Goal: Task Accomplishment & Management: Manage account settings

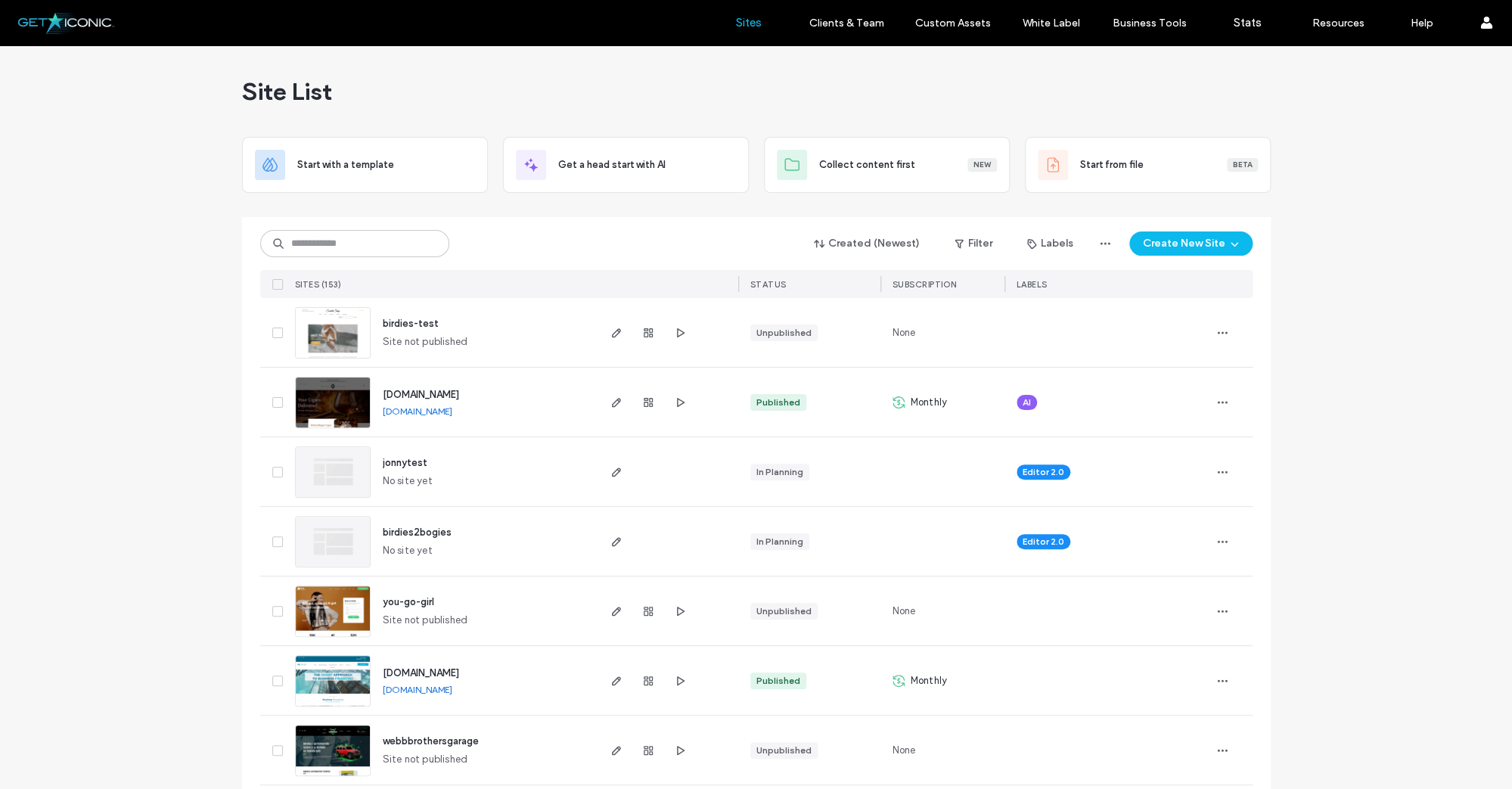
click at [313, 387] on img at bounding box center [333, 429] width 74 height 103
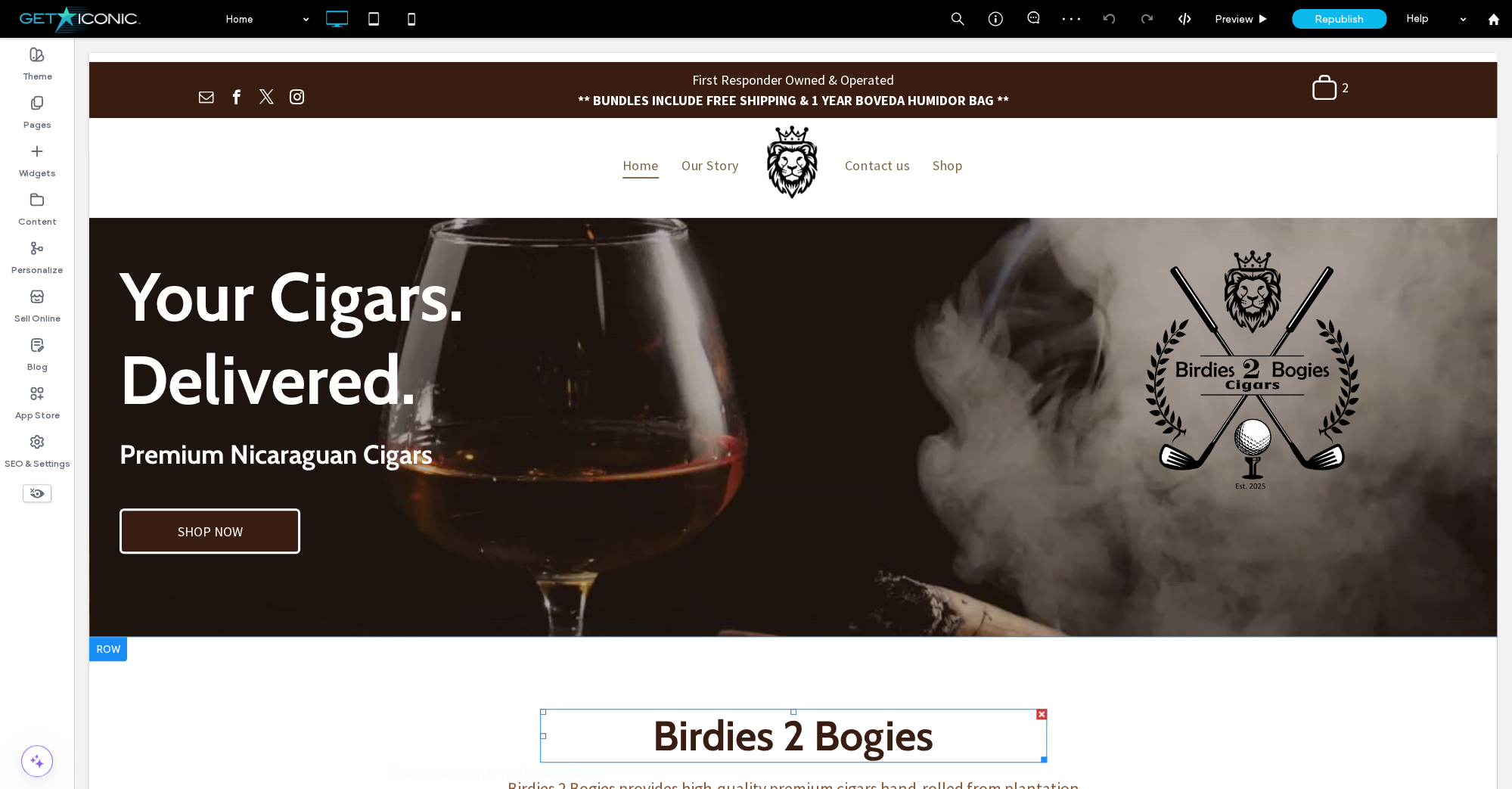
scroll to position [72, 0]
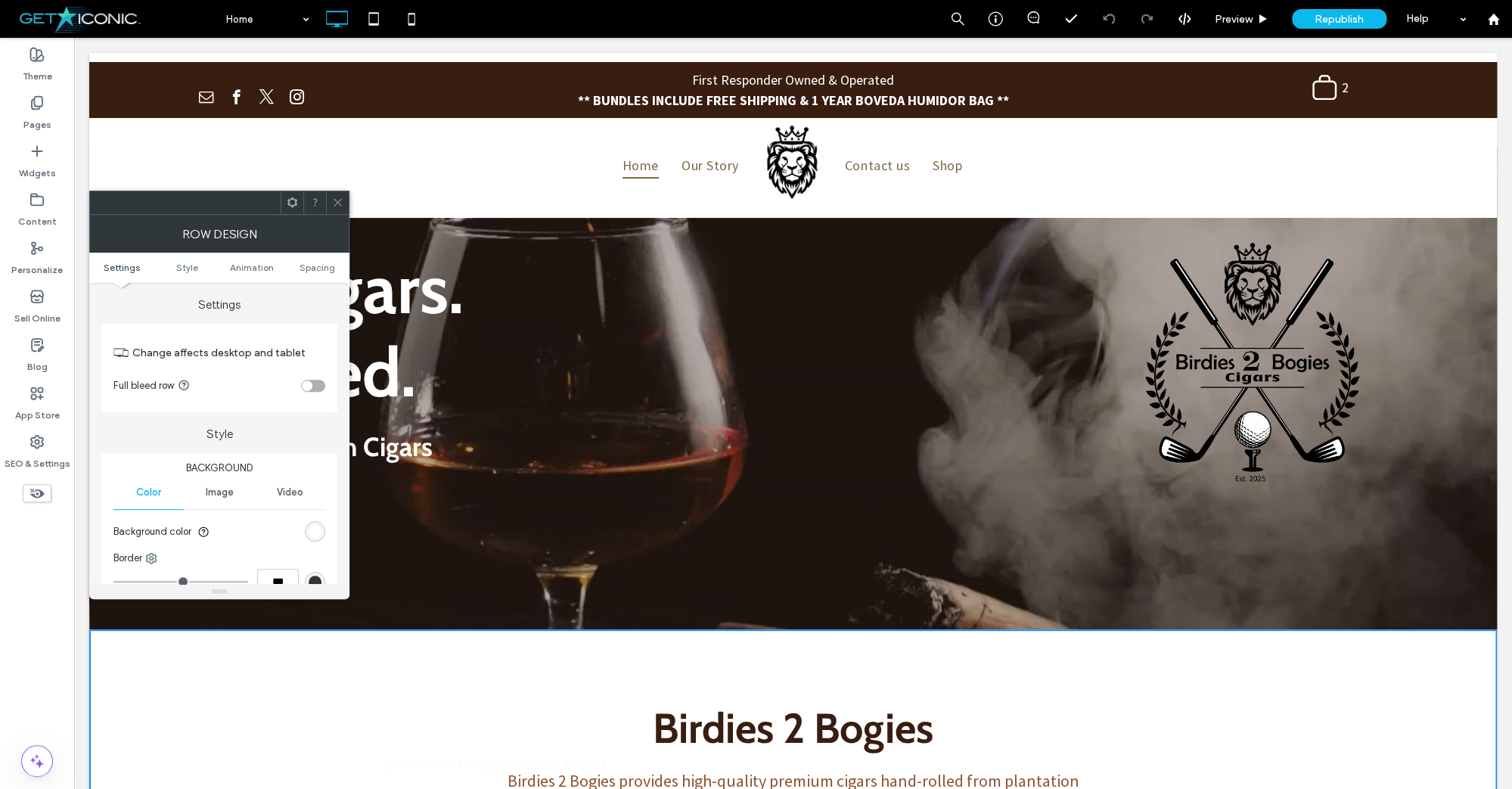
click at [338, 201] on icon at bounding box center [338, 202] width 11 height 11
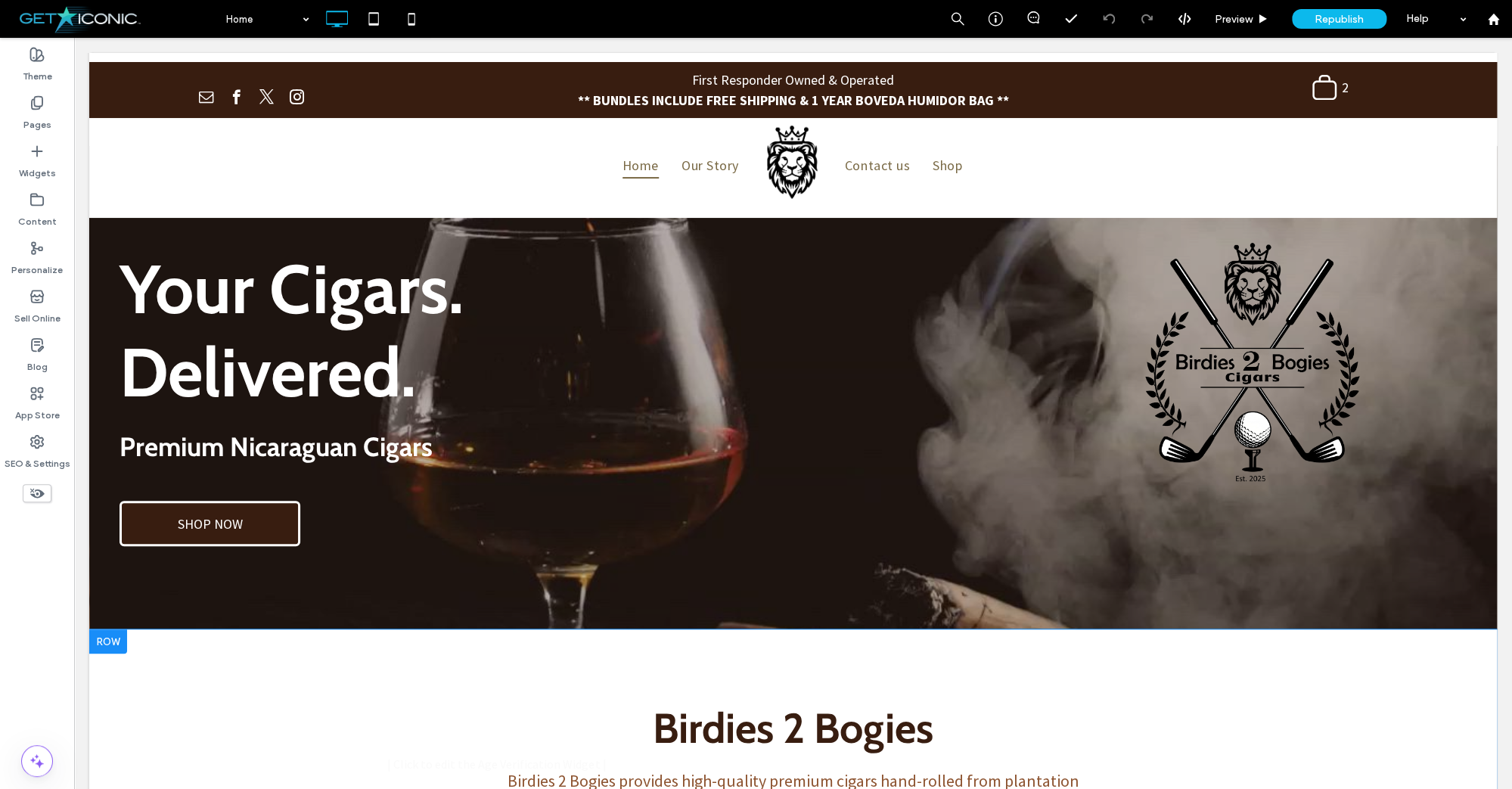
scroll to position [71, 0]
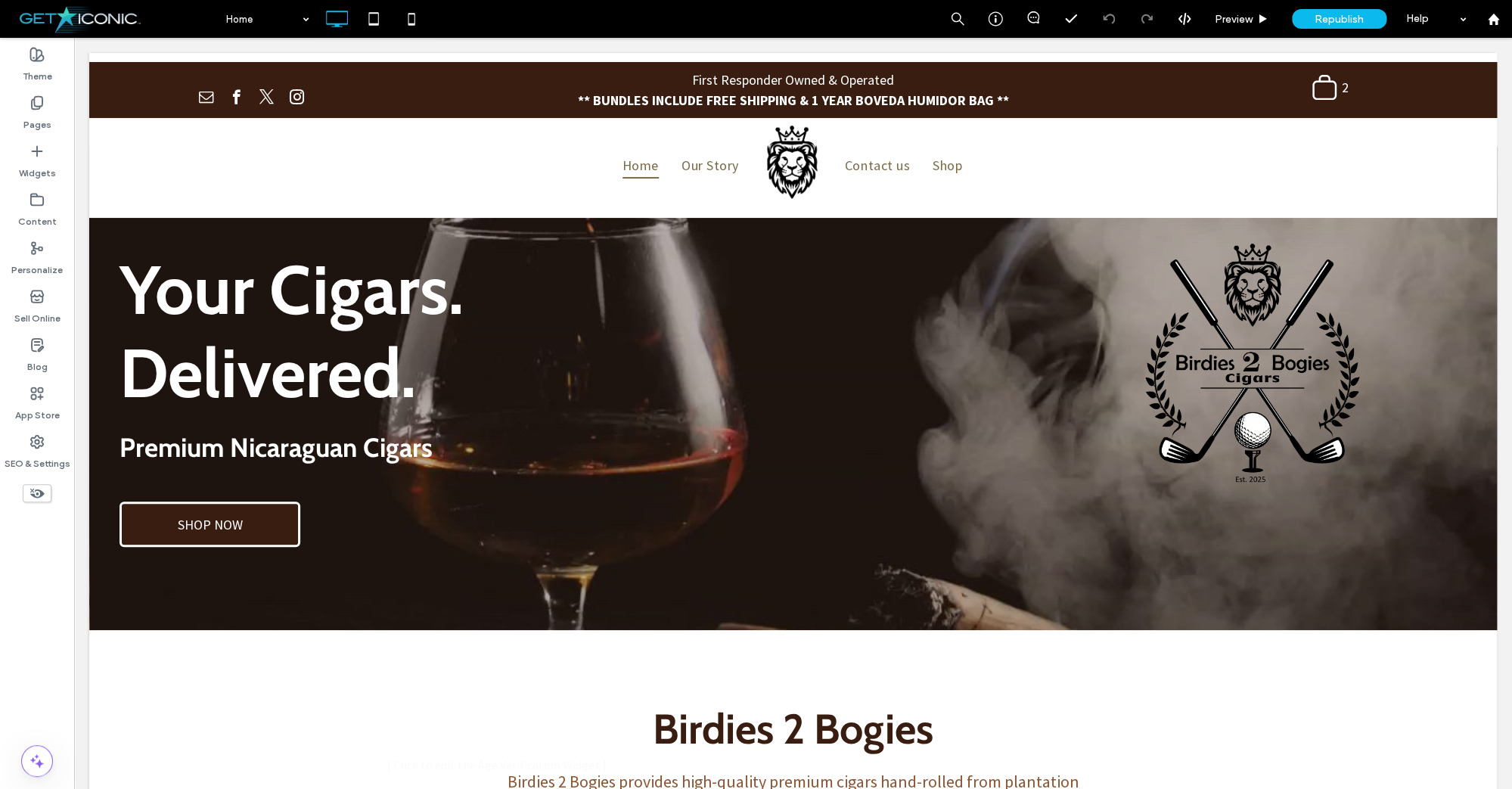
click at [29, 492] on icon at bounding box center [37, 493] width 17 height 17
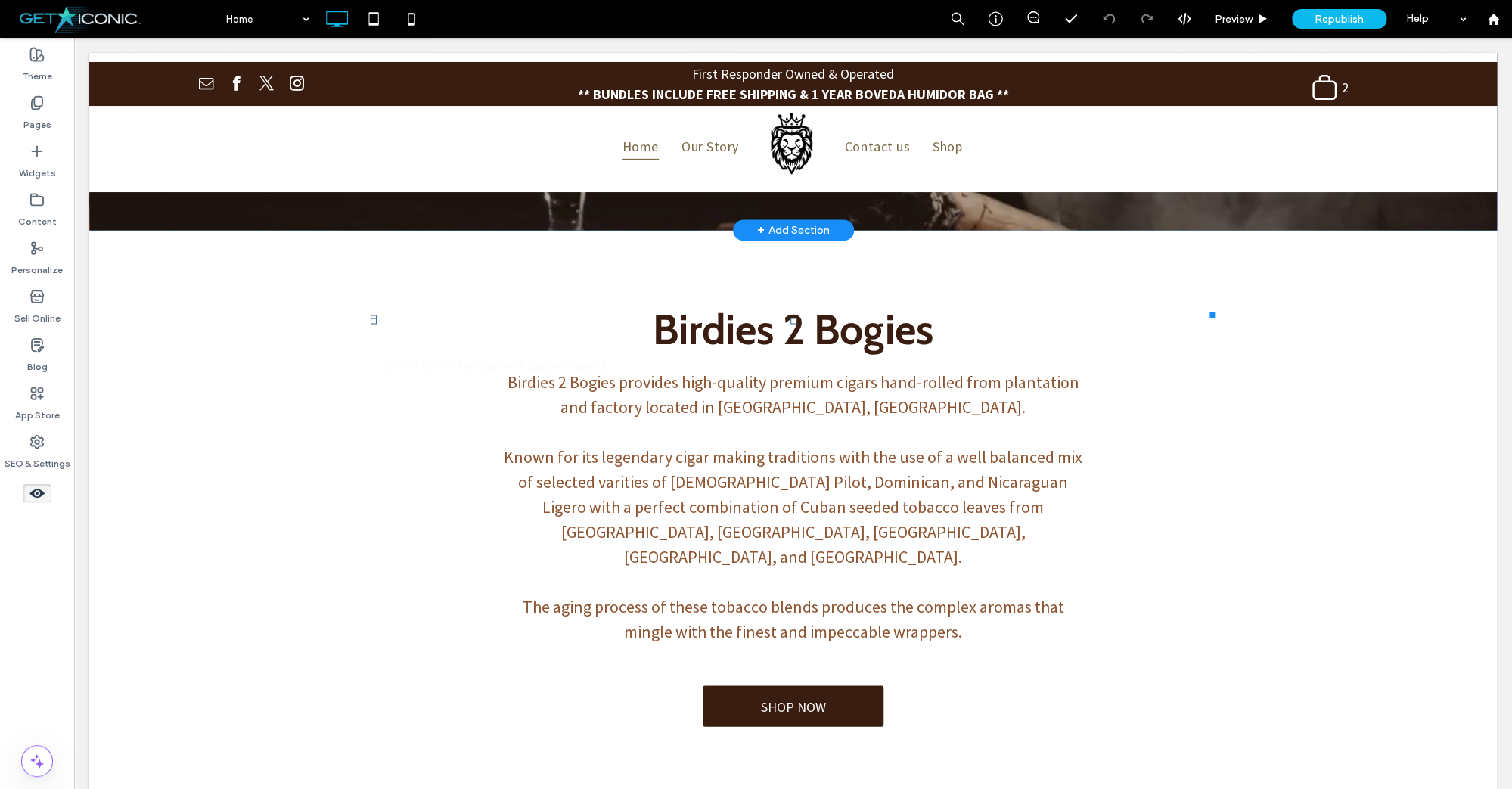
scroll to position [1041, 0]
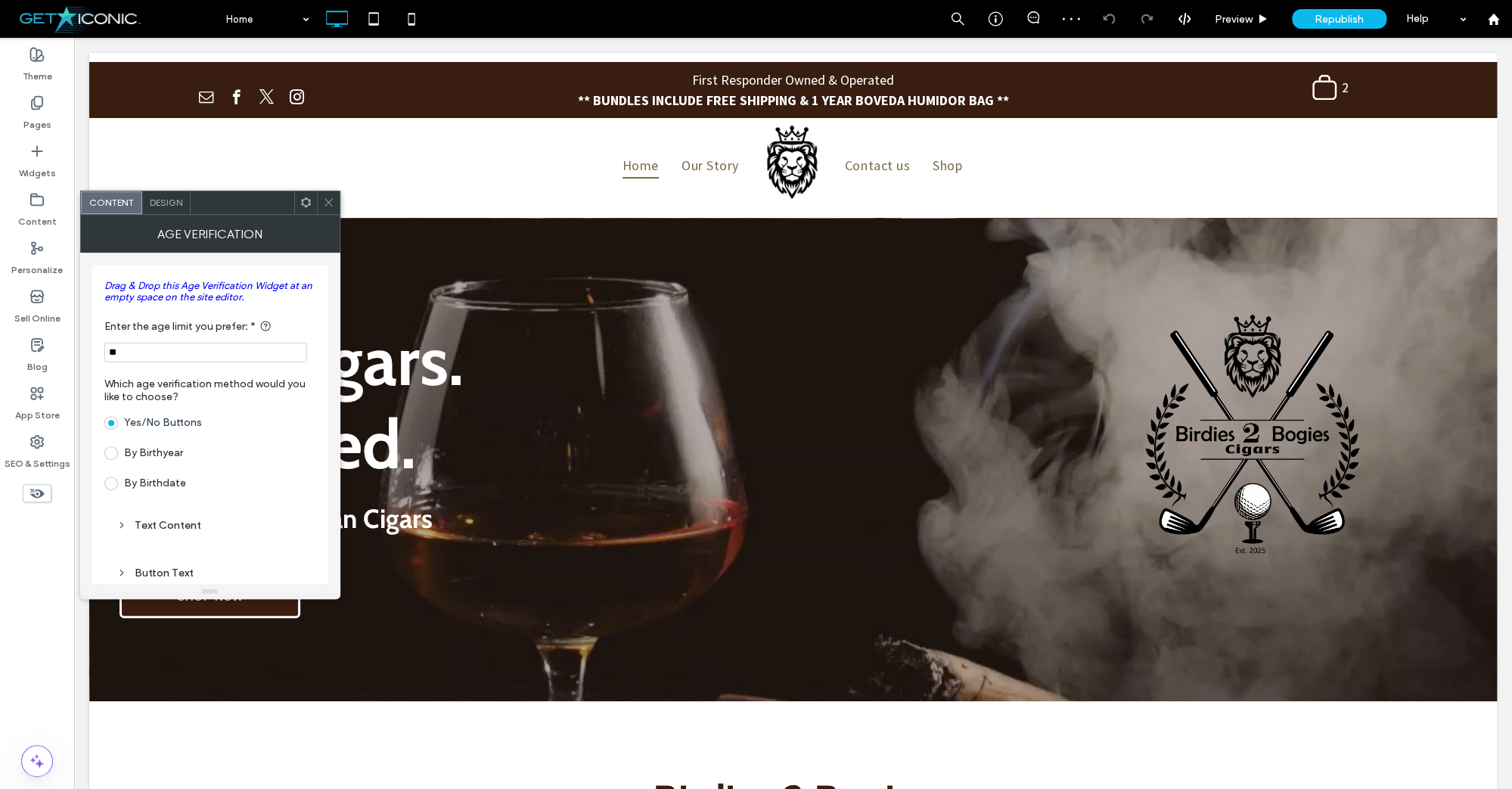
click at [304, 604] on div "toggle" at bounding box center [304, 609] width 24 height 12
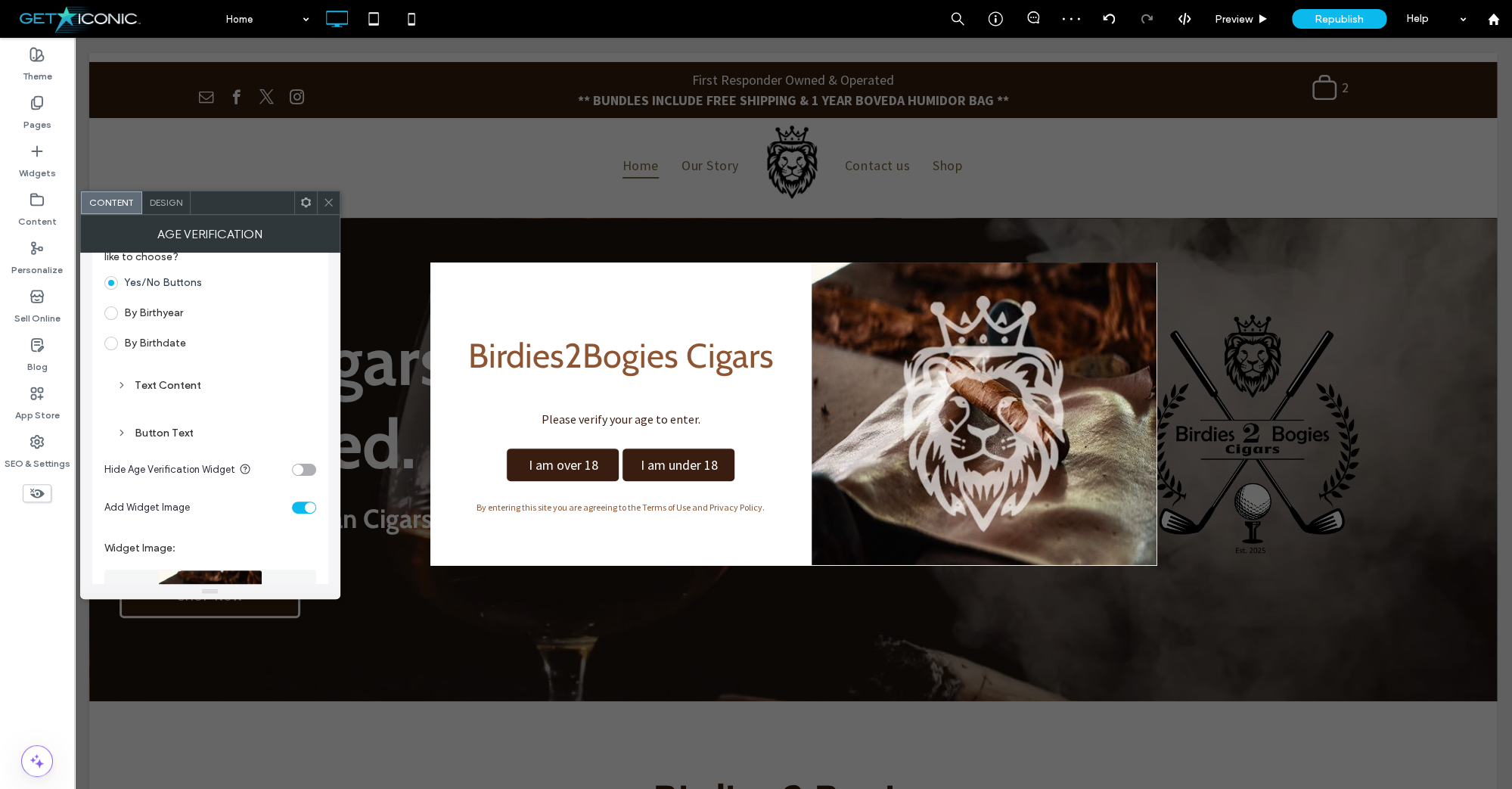
click at [323, 196] on span at bounding box center [328, 202] width 11 height 23
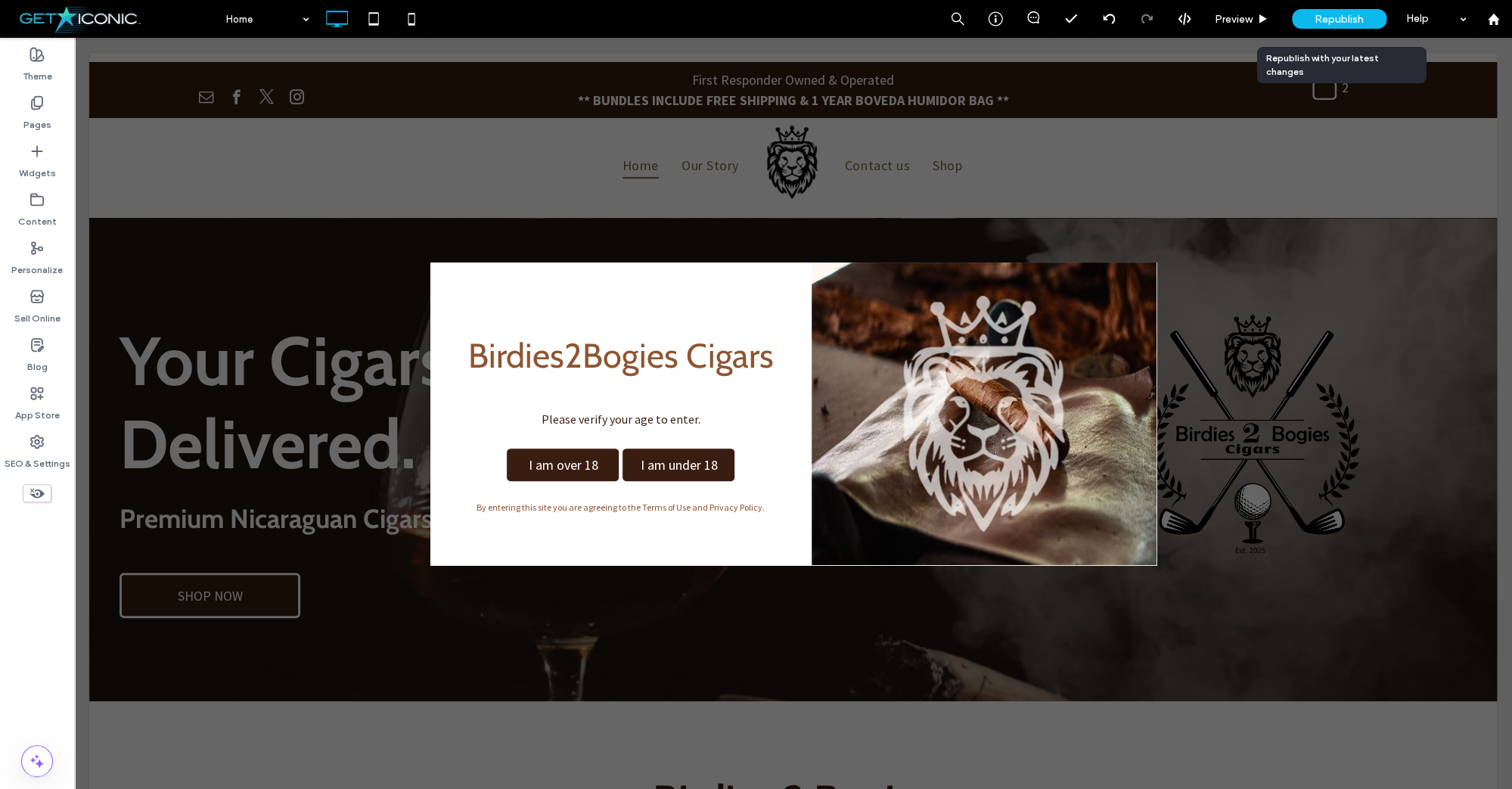
click at [1334, 20] on span "Republish" at bounding box center [1339, 19] width 49 height 13
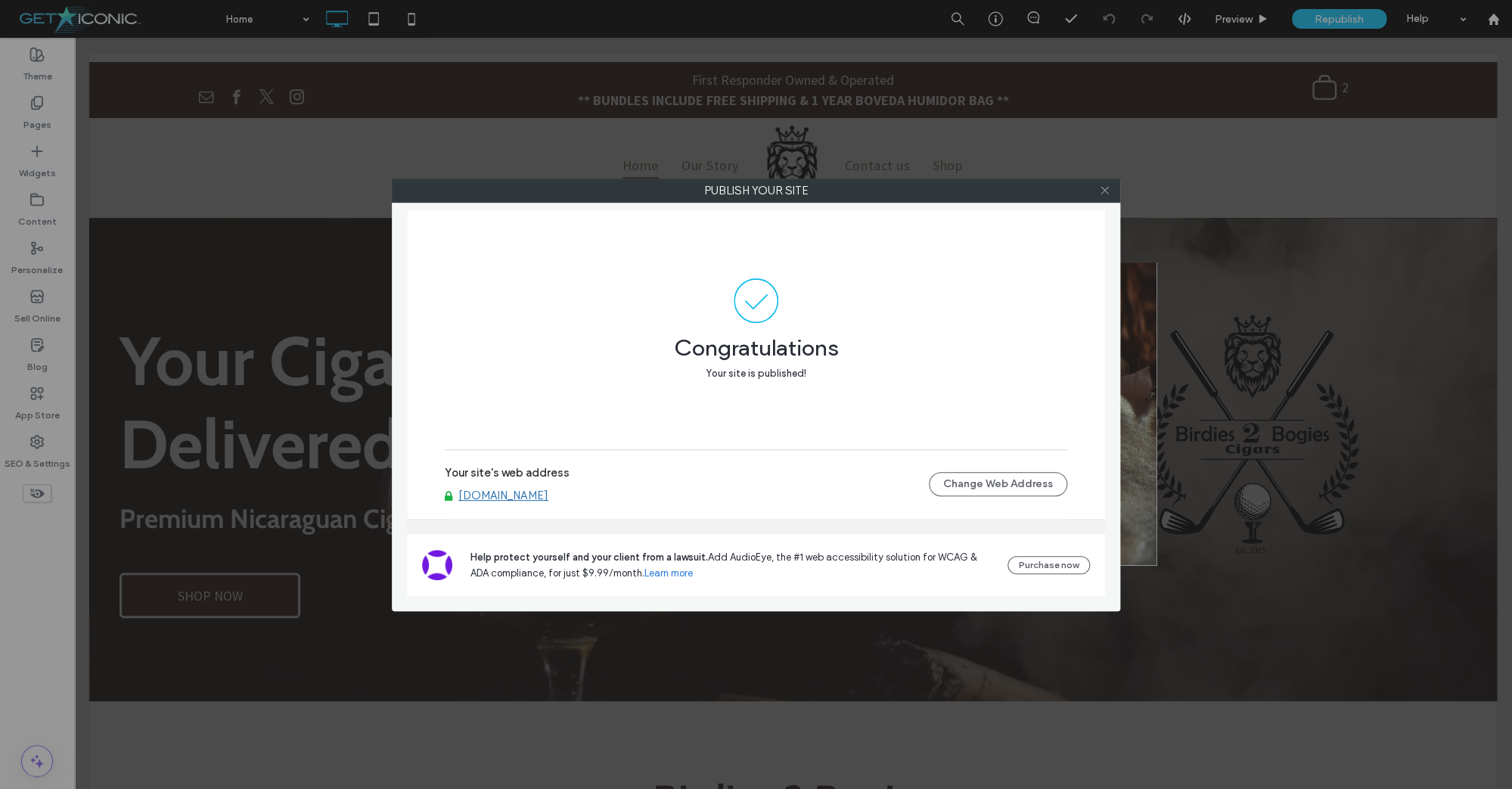
click at [1104, 193] on icon at bounding box center [1104, 190] width 11 height 11
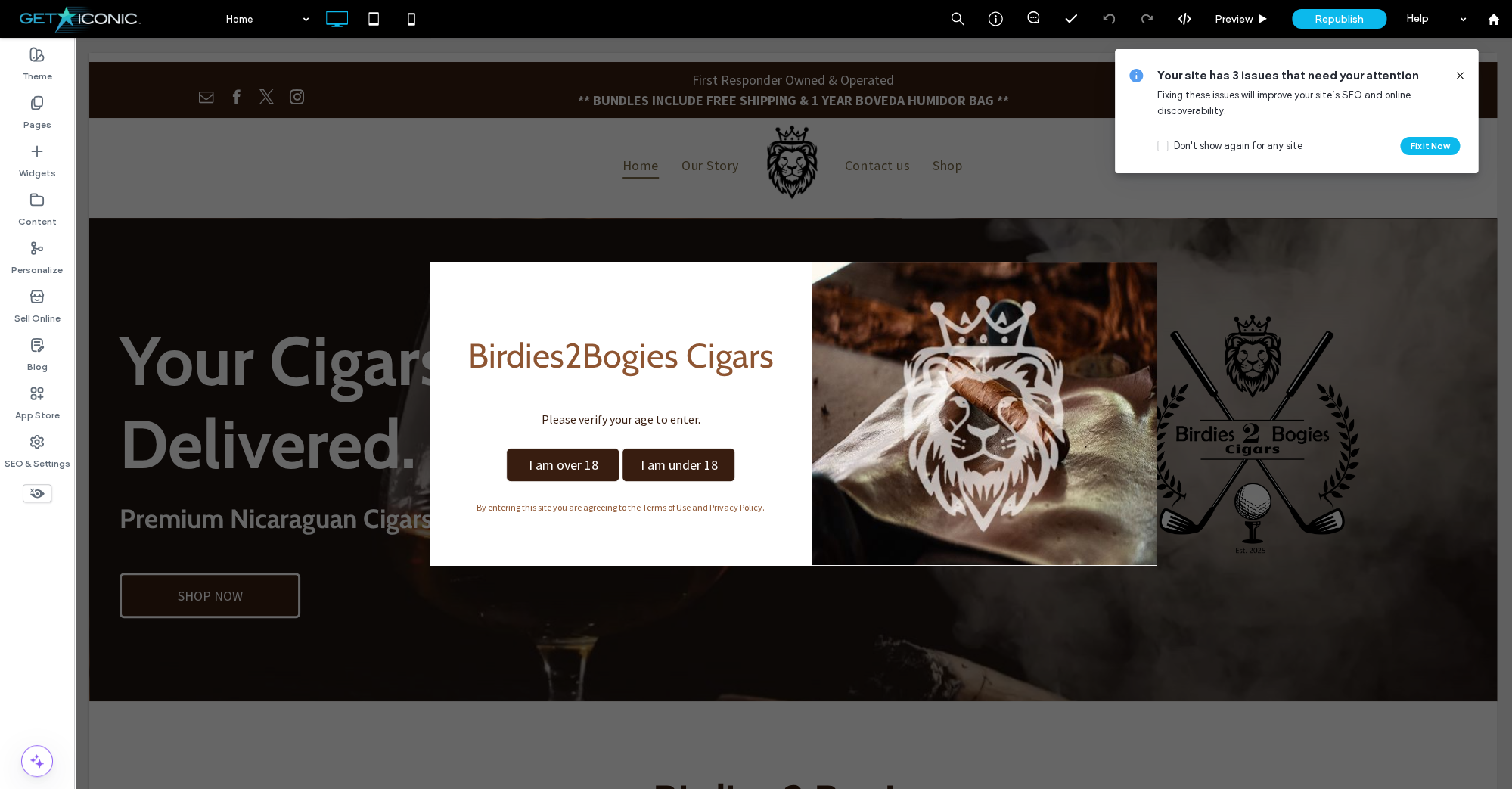
click at [1458, 75] on use at bounding box center [1459, 75] width 7 height 7
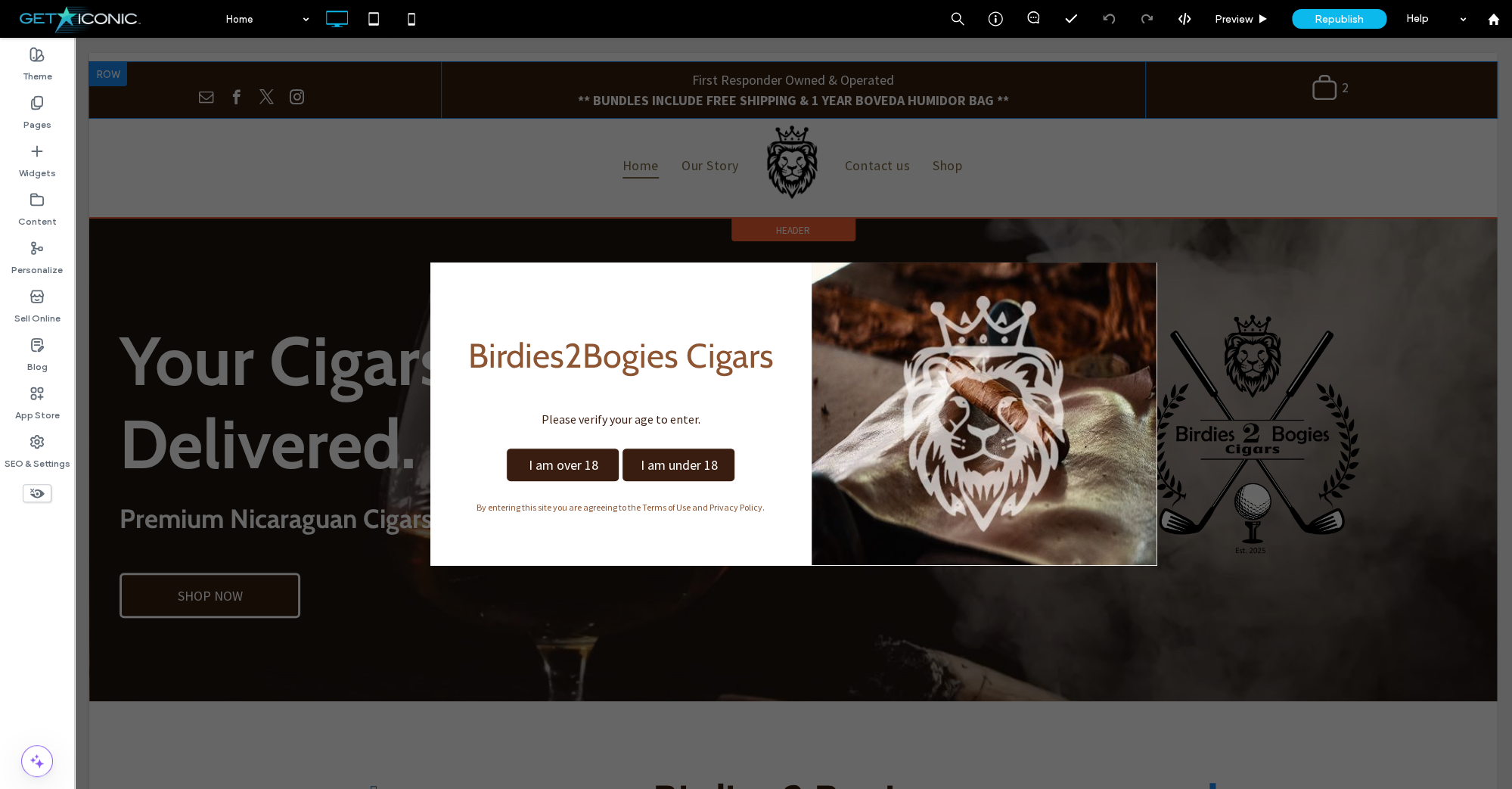
click at [1327, 93] on icon ".st0-undefined{fill-rule:evenodd;clip-rule:evenodd;}" at bounding box center [1324, 87] width 28 height 28
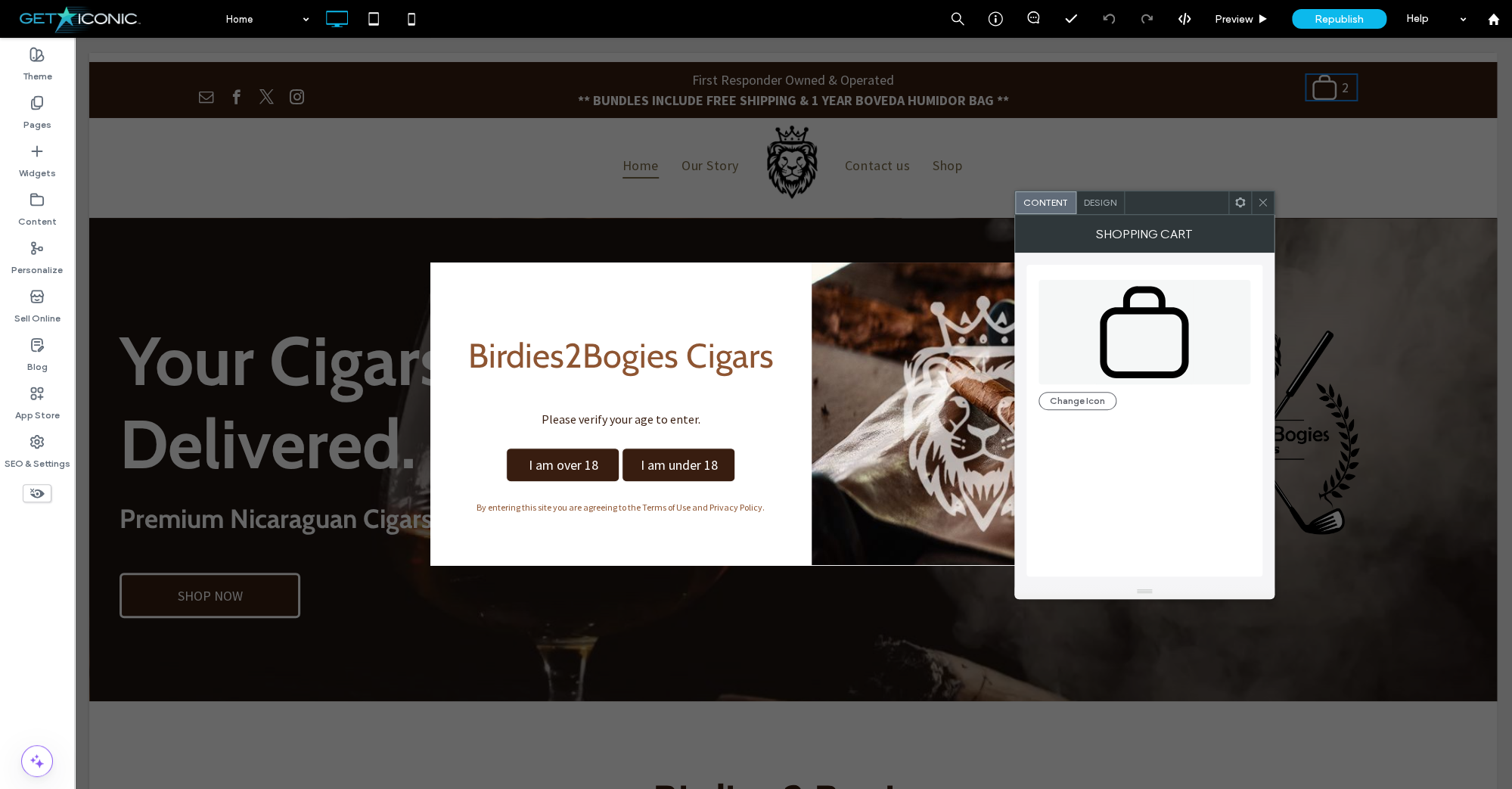
click at [1100, 208] on span "Design" at bounding box center [1100, 202] width 32 height 11
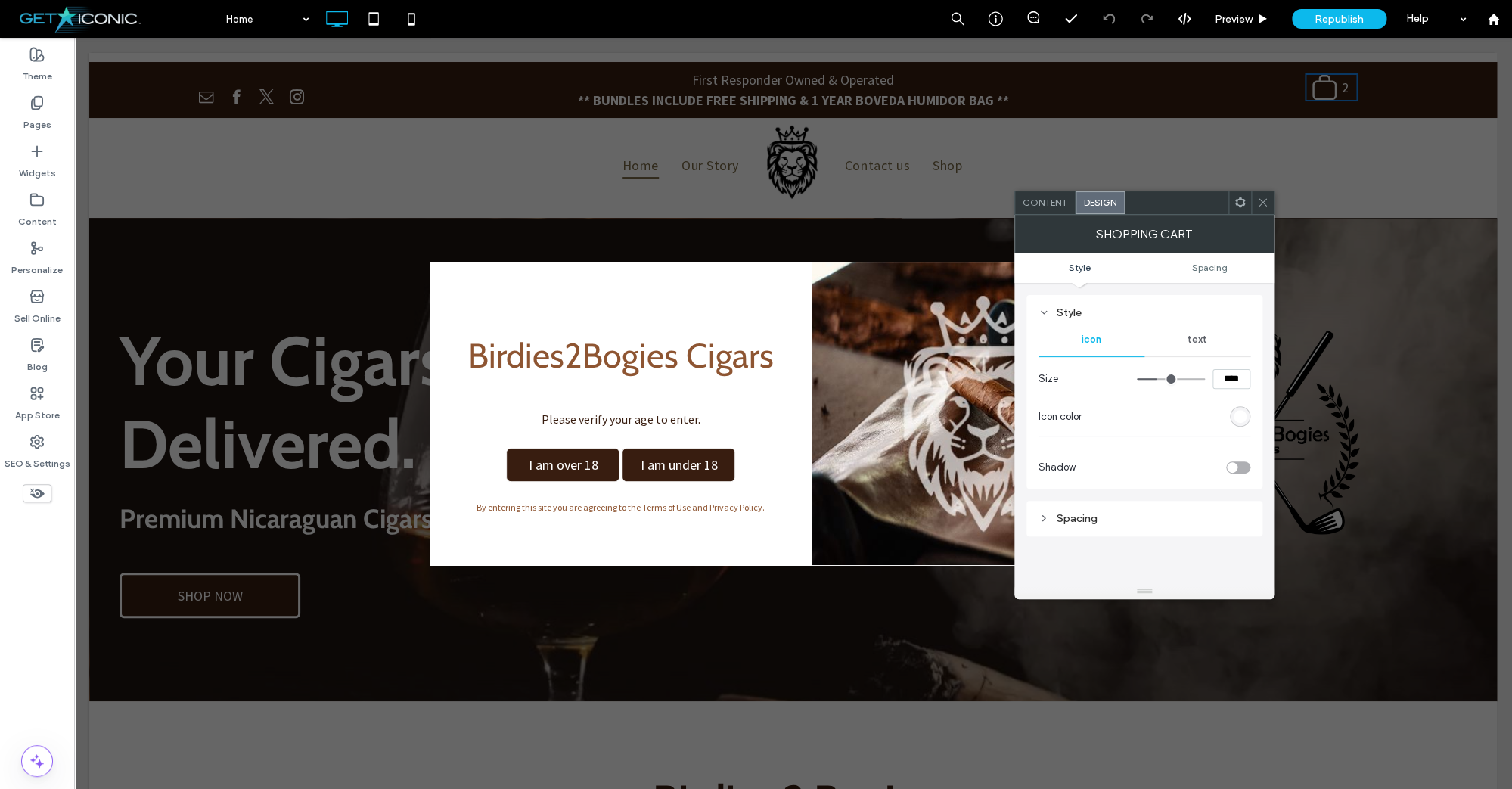
click at [1196, 337] on span "text" at bounding box center [1197, 339] width 20 height 12
click at [1241, 460] on div "rgba(255, 255, 255, 1)" at bounding box center [1240, 457] width 13 height 13
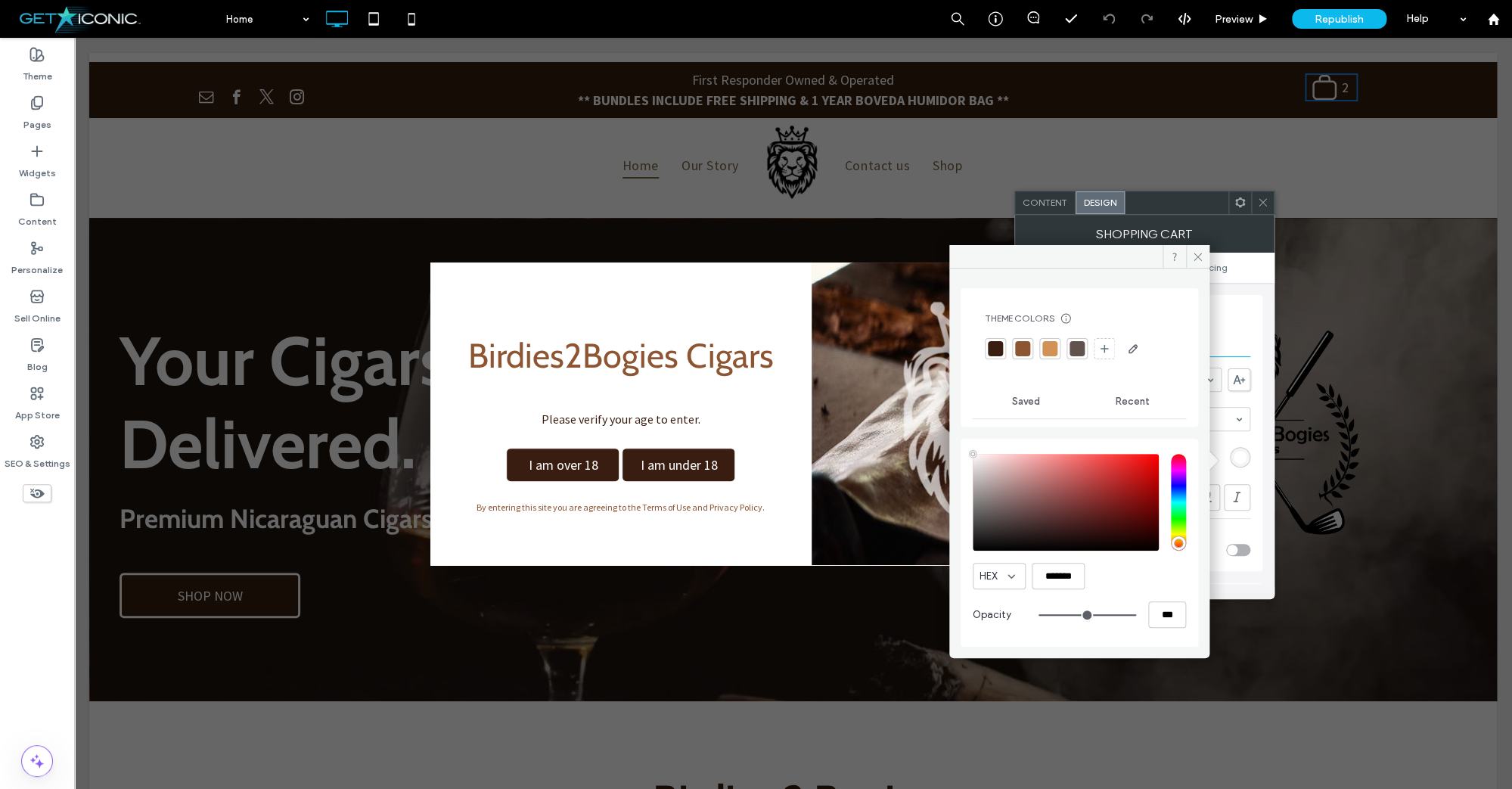
type input "****"
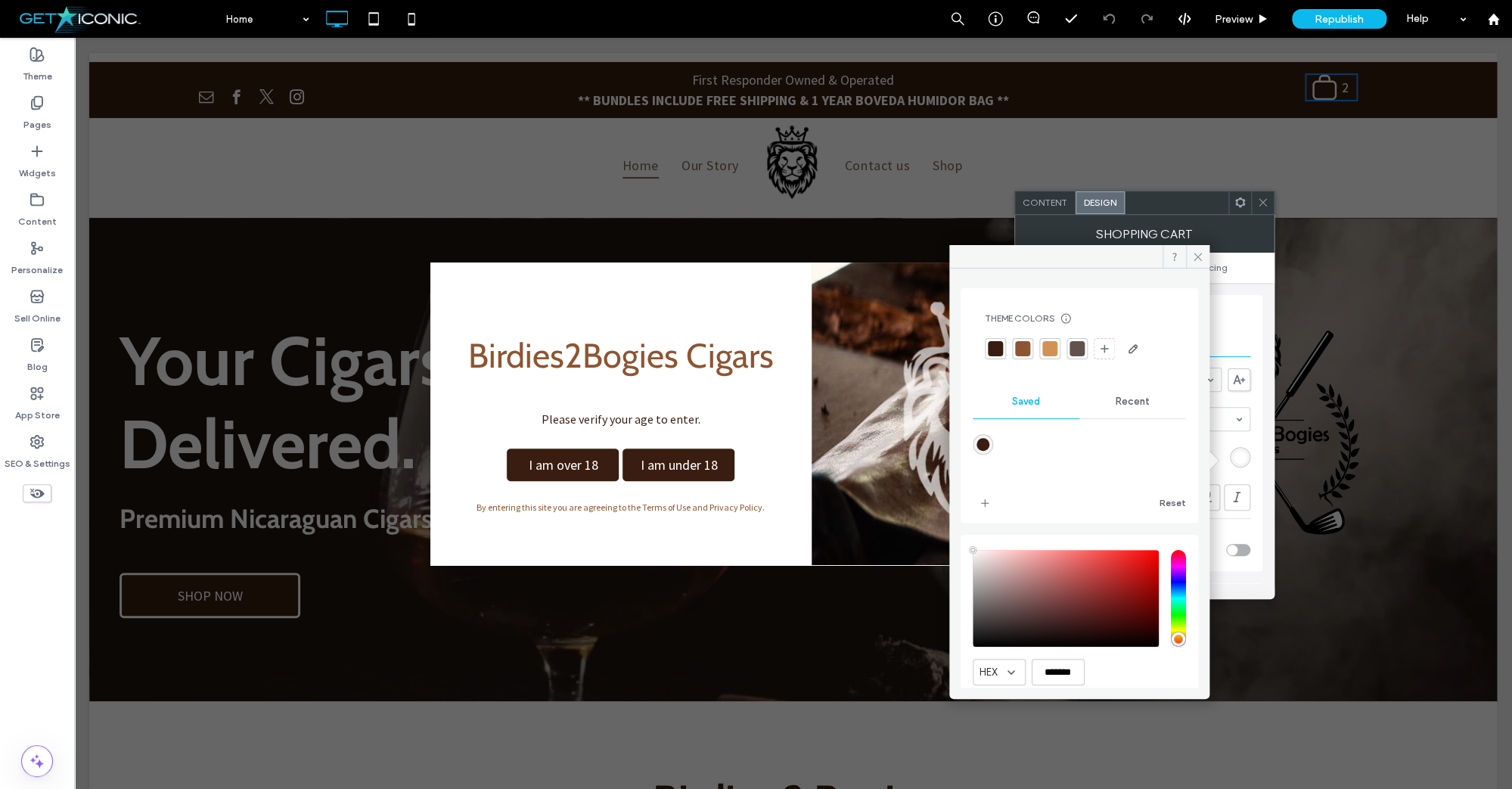
click at [1017, 560] on div "saturation and value" at bounding box center [1066, 598] width 186 height 97
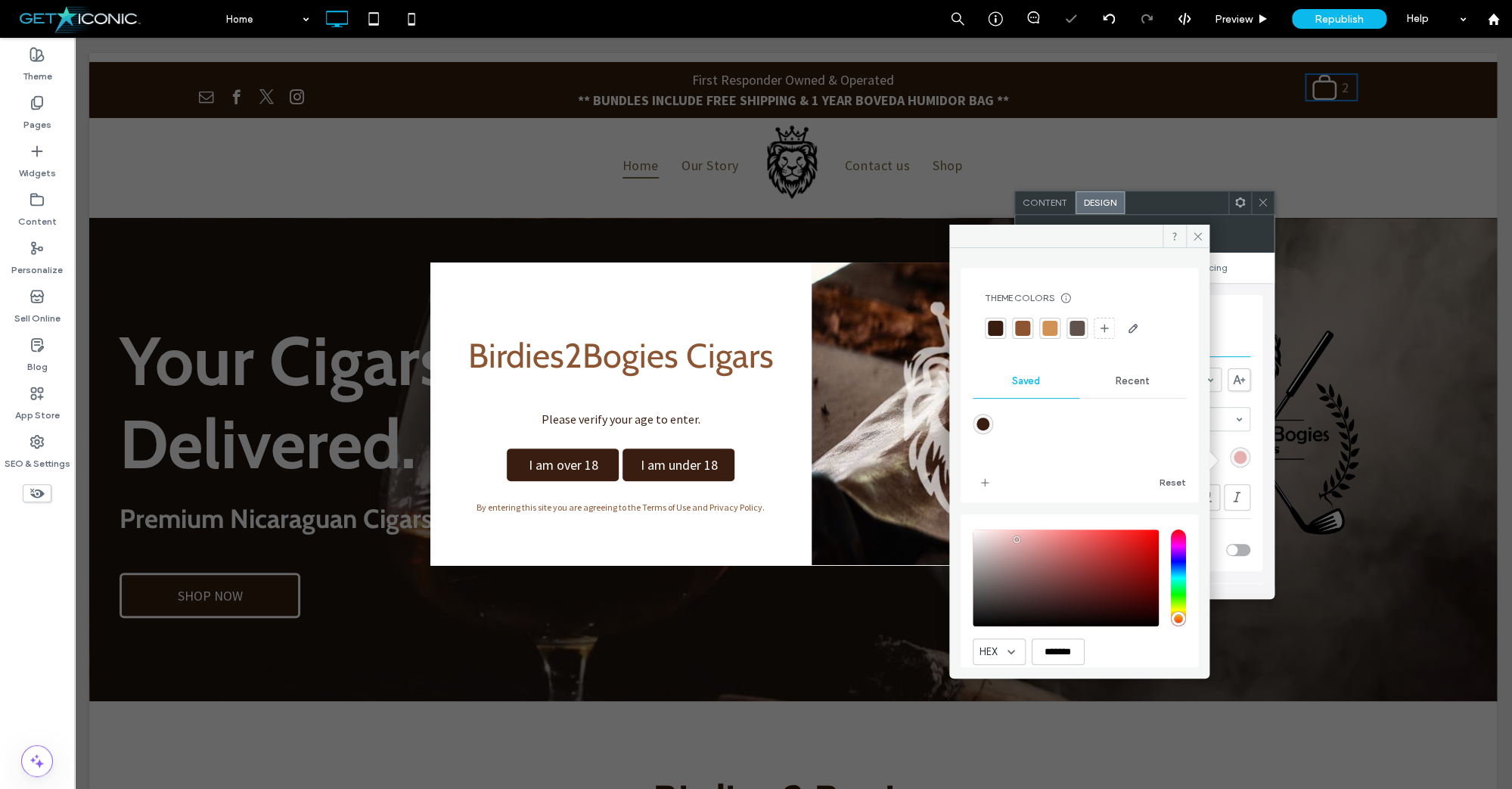
type input "*******"
drag, startPoint x: 968, startPoint y: 539, endPoint x: 964, endPoint y: 520, distance: 19.4
click at [964, 520] on div "HEX ******* Opacity ****" at bounding box center [1079, 618] width 238 height 208
click at [1200, 235] on icon at bounding box center [1197, 236] width 11 height 11
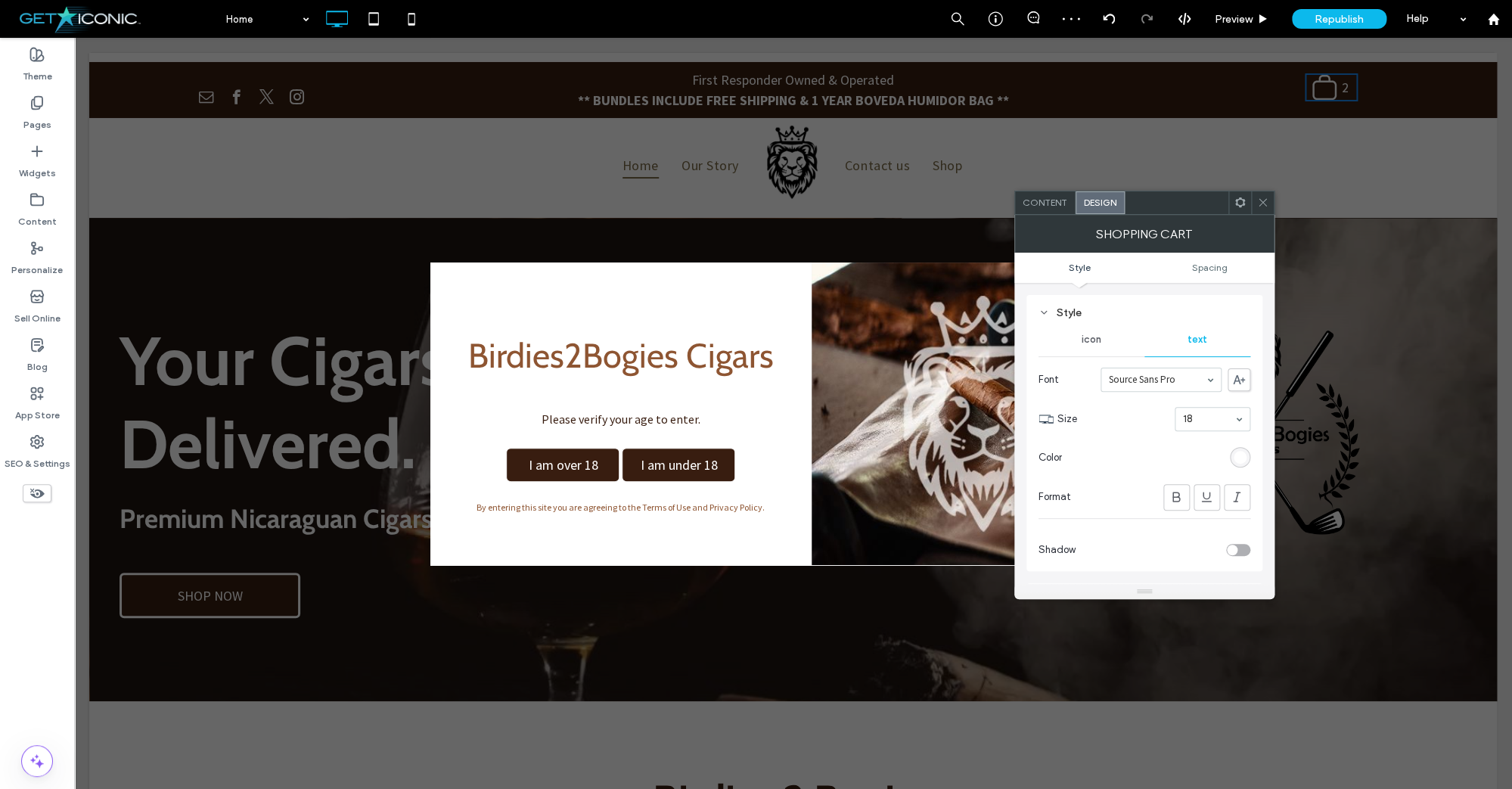
click at [1264, 206] on icon at bounding box center [1262, 202] width 11 height 11
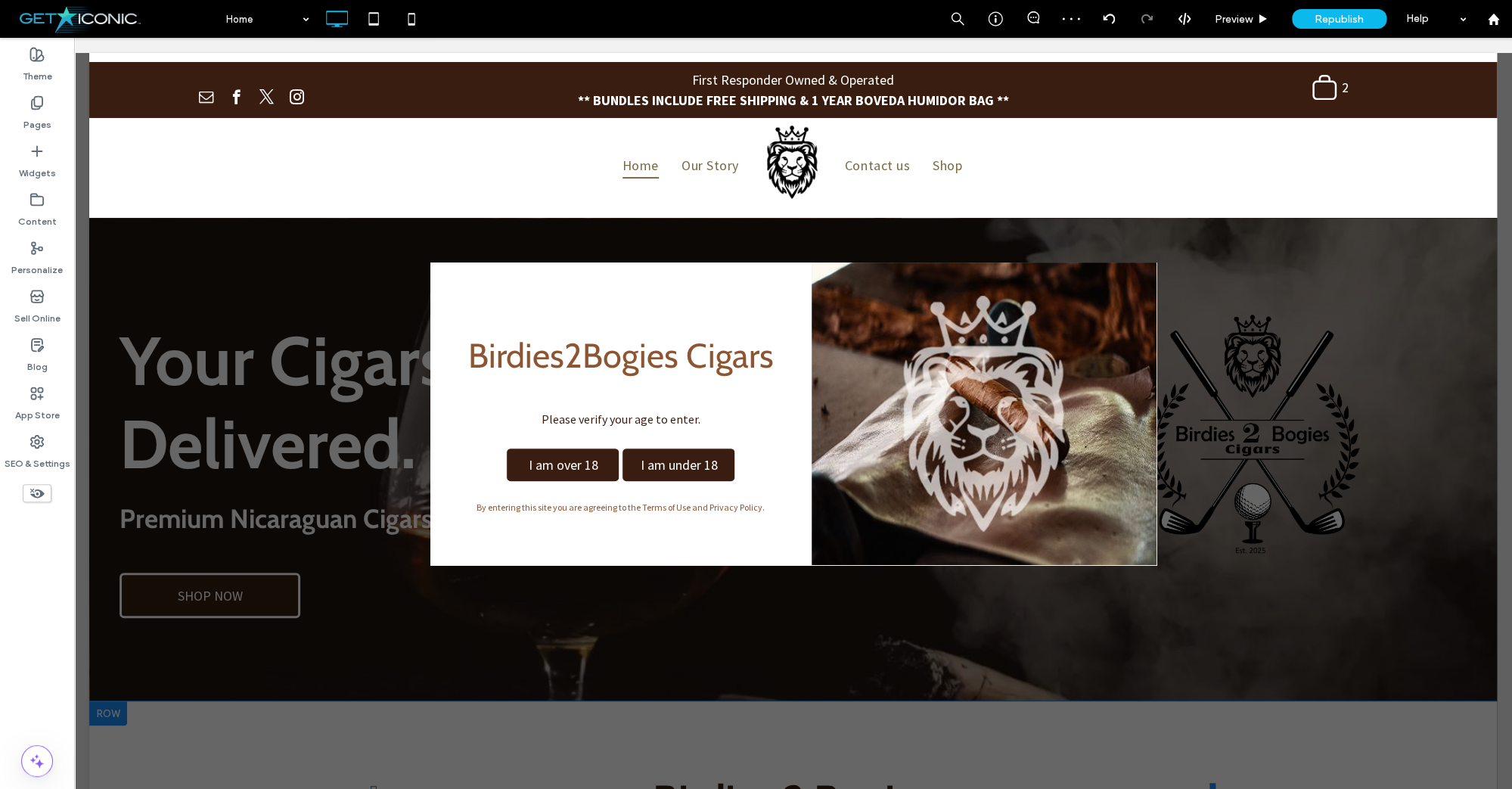
click at [1319, 91] on icon ".st0-undefined{fill-rule:evenodd;clip-rule:evenodd;}" at bounding box center [1324, 87] width 28 height 28
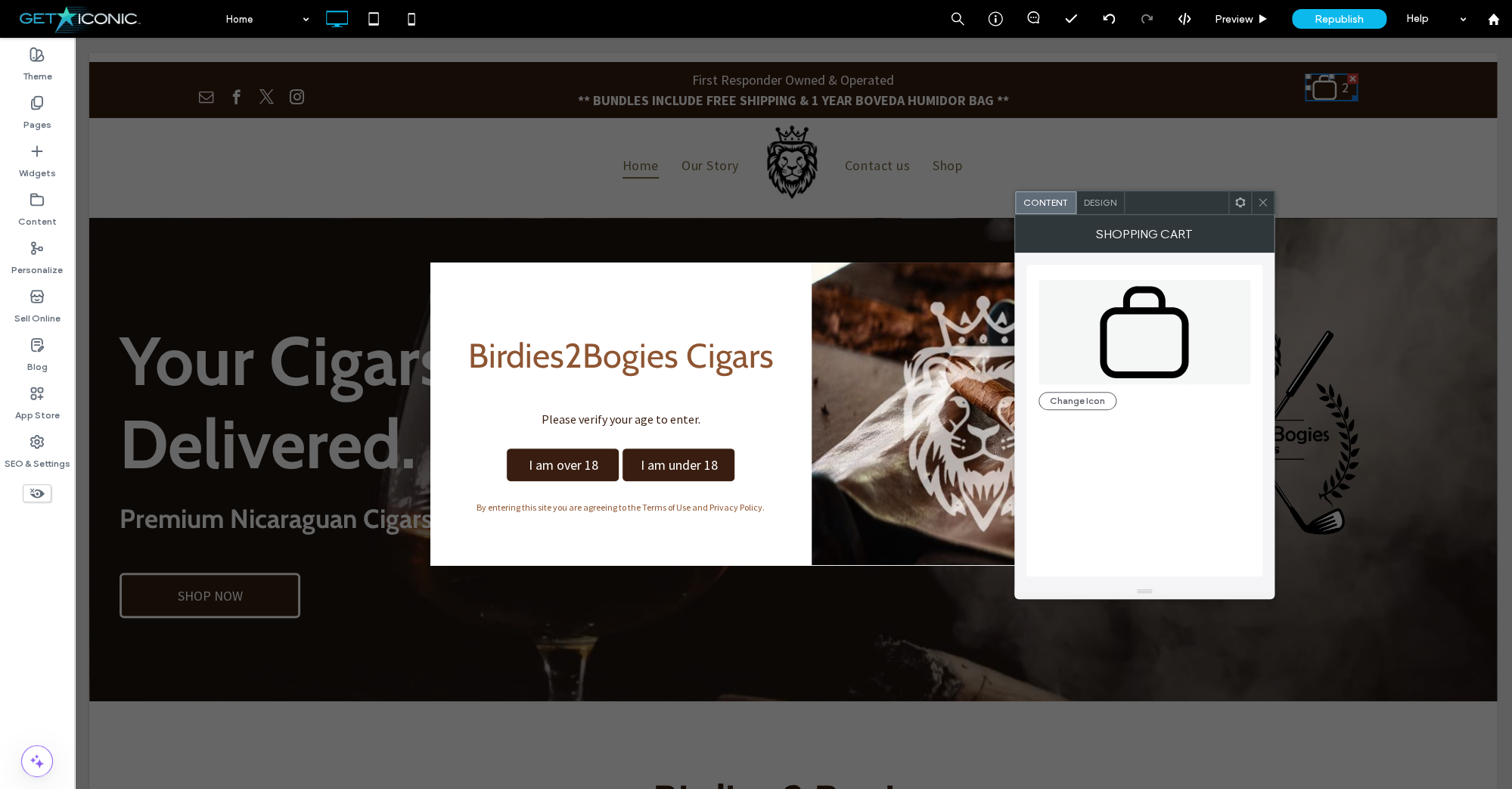
click at [1097, 204] on span "Design" at bounding box center [1100, 202] width 32 height 11
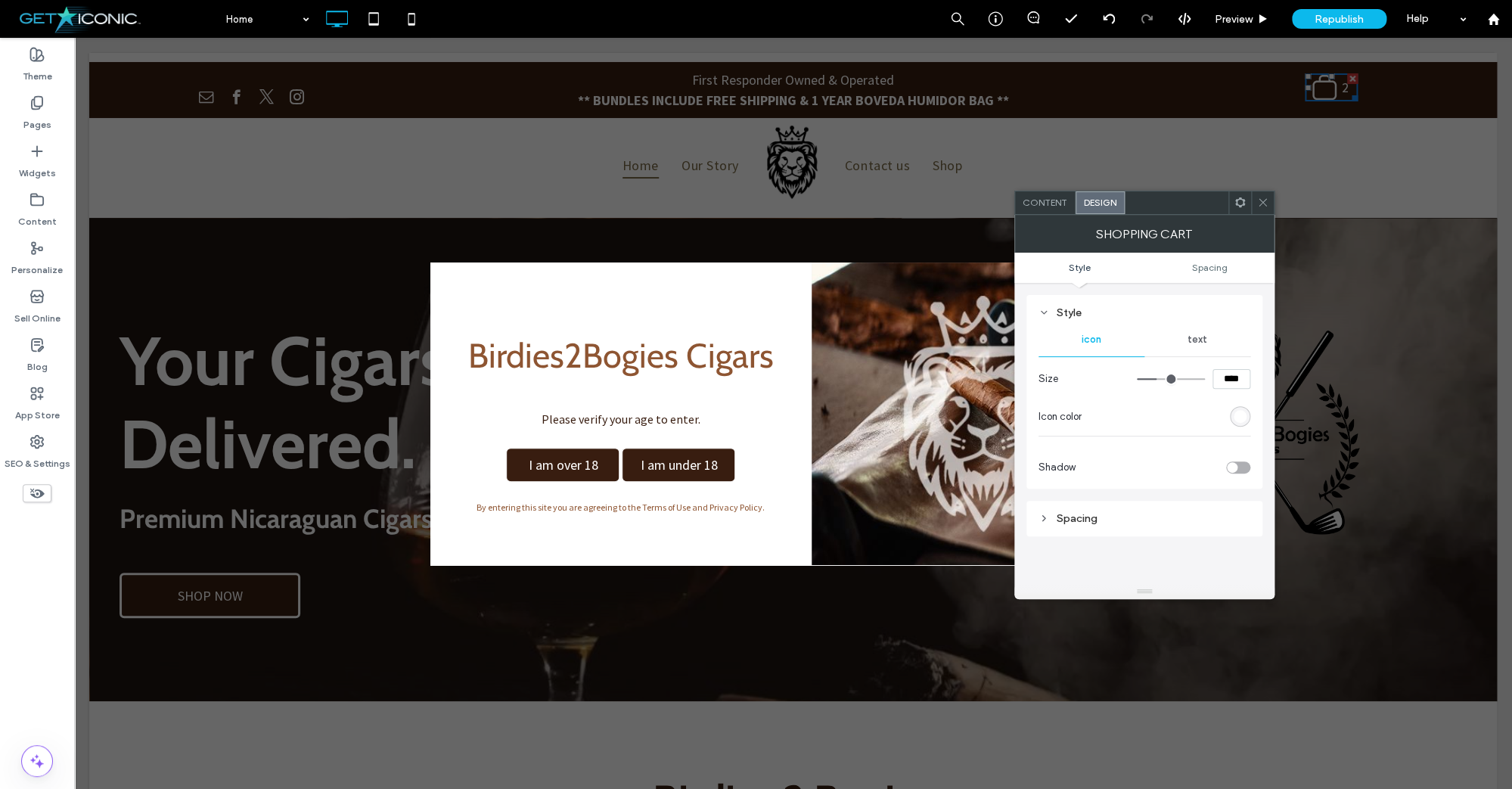
drag, startPoint x: 1231, startPoint y: 377, endPoint x: 1218, endPoint y: 381, distance: 13.6
click at [1218, 381] on input "****" at bounding box center [1231, 379] width 38 height 20
type input "****"
type input "**"
click at [1267, 204] on icon at bounding box center [1262, 202] width 11 height 11
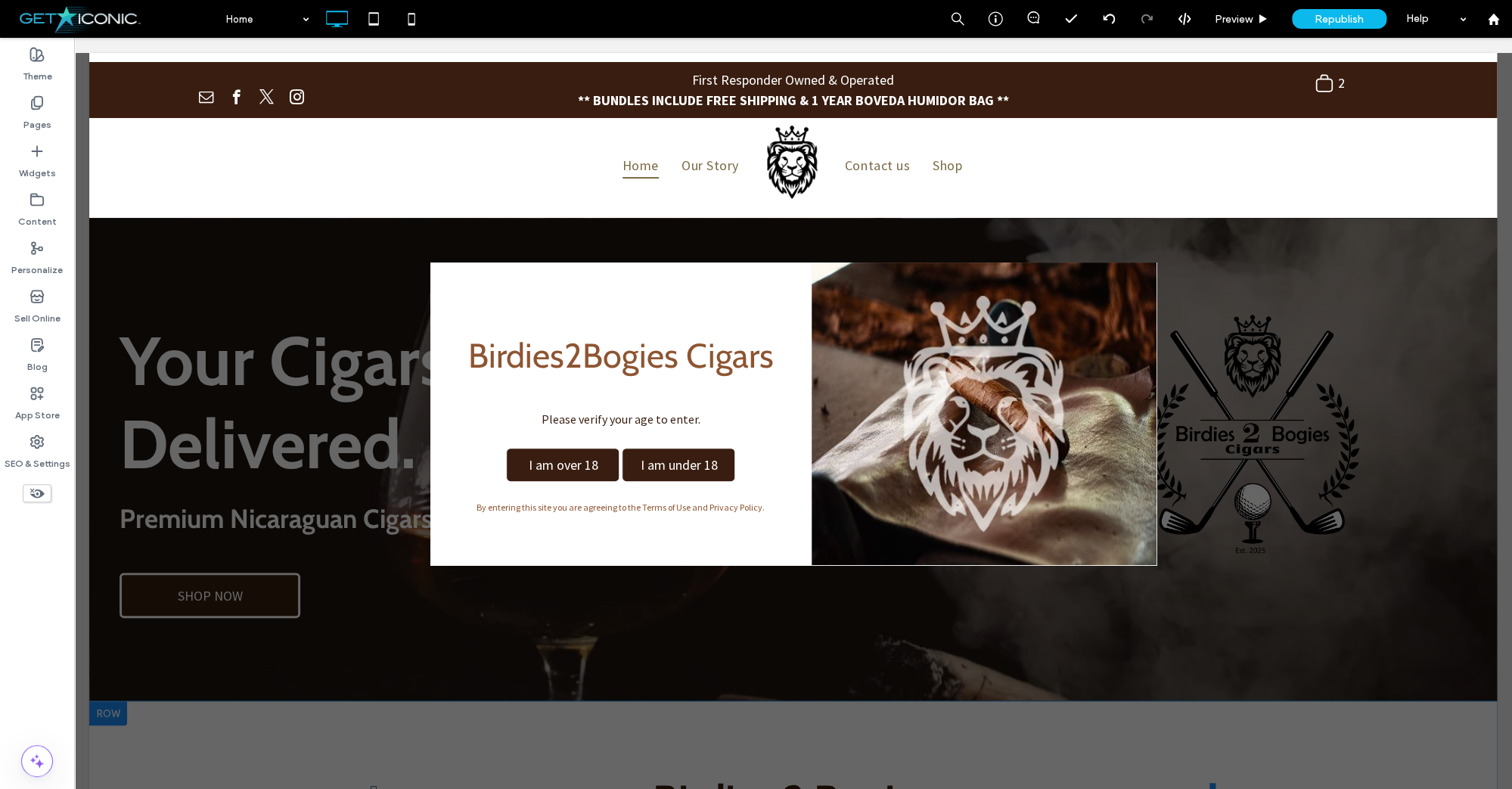
click at [571, 465] on span "I am over 18" at bounding box center [564, 465] width 80 height 32
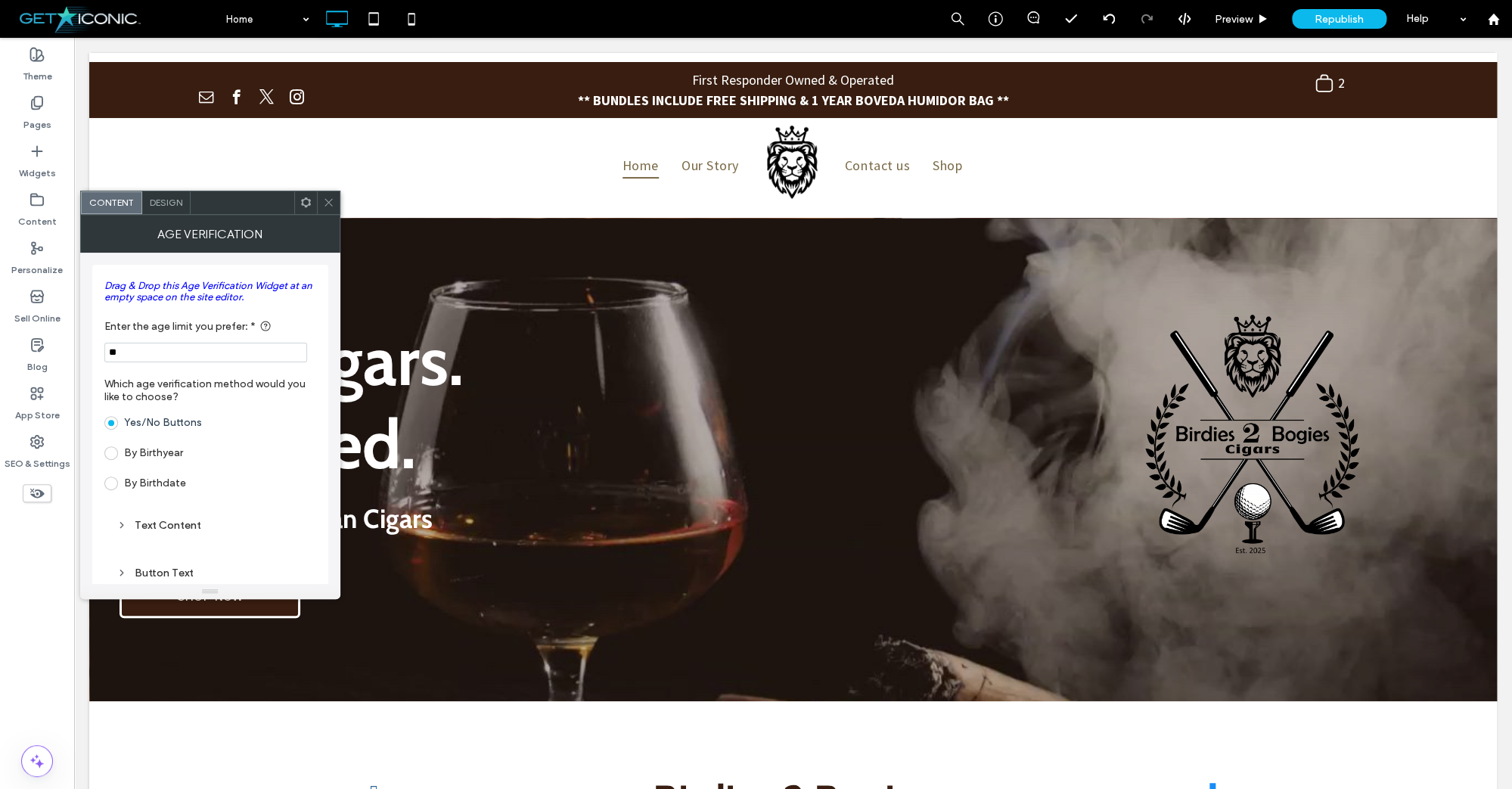
drag, startPoint x: 332, startPoint y: 202, endPoint x: 339, endPoint y: 200, distance: 7.3
click at [332, 202] on icon at bounding box center [328, 202] width 11 height 11
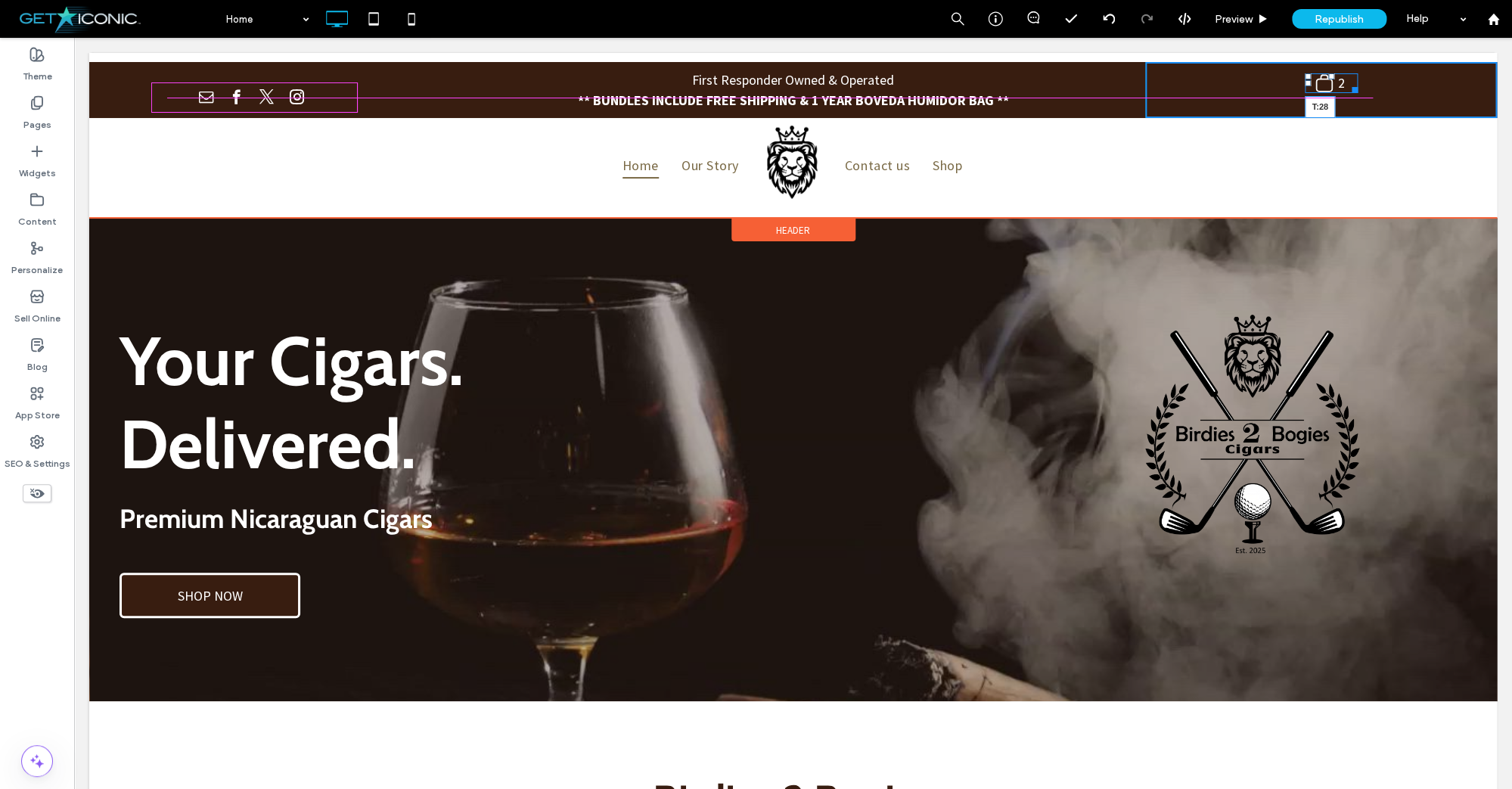
click at [1330, 83] on div ".st0-undefined{fill-rule:evenodd;clip-rule:evenodd;} 2 T:28 Click To Paste" at bounding box center [1321, 90] width 352 height 56
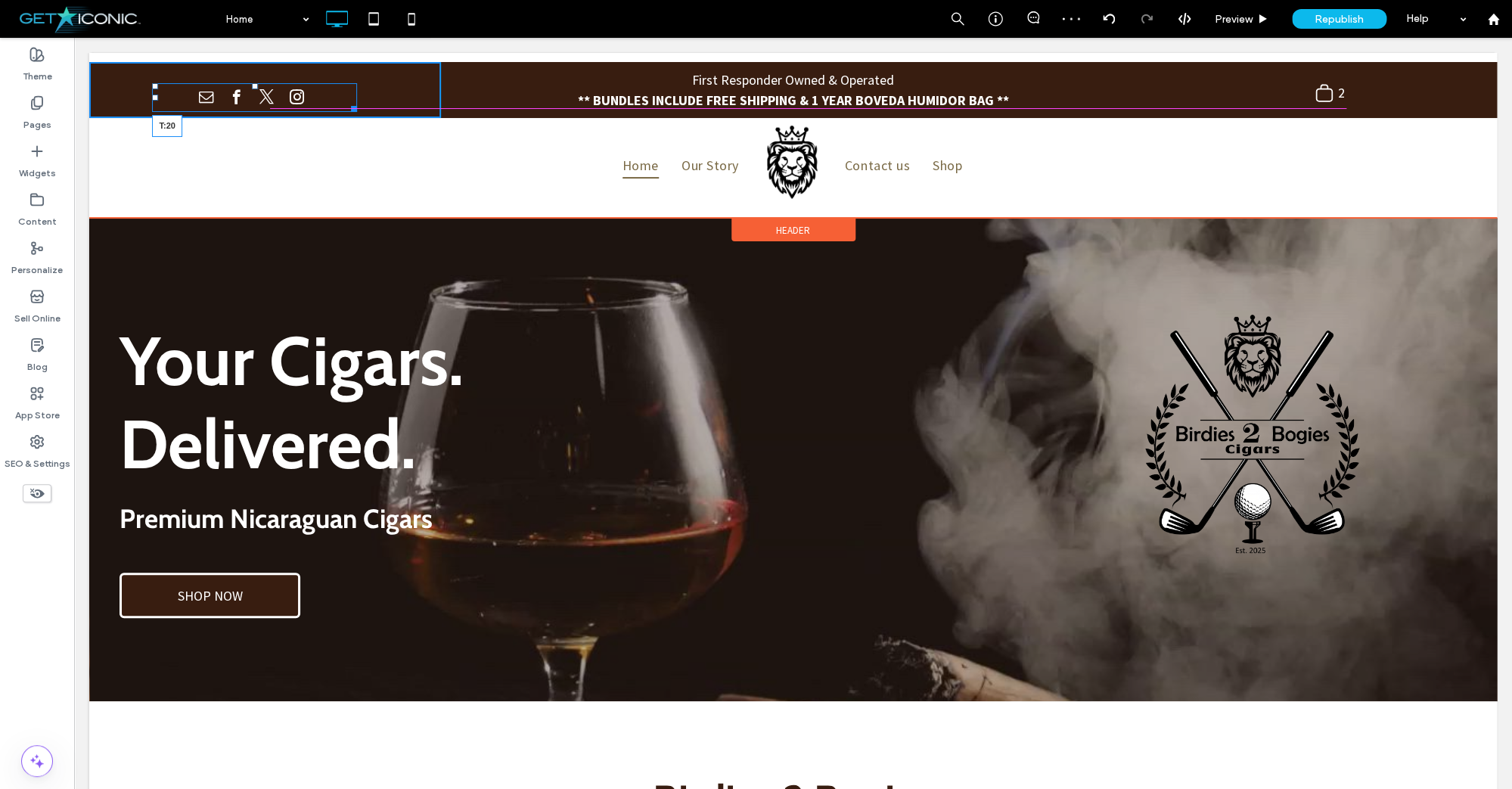
click at [257, 83] on div at bounding box center [255, 87] width 6 height 6
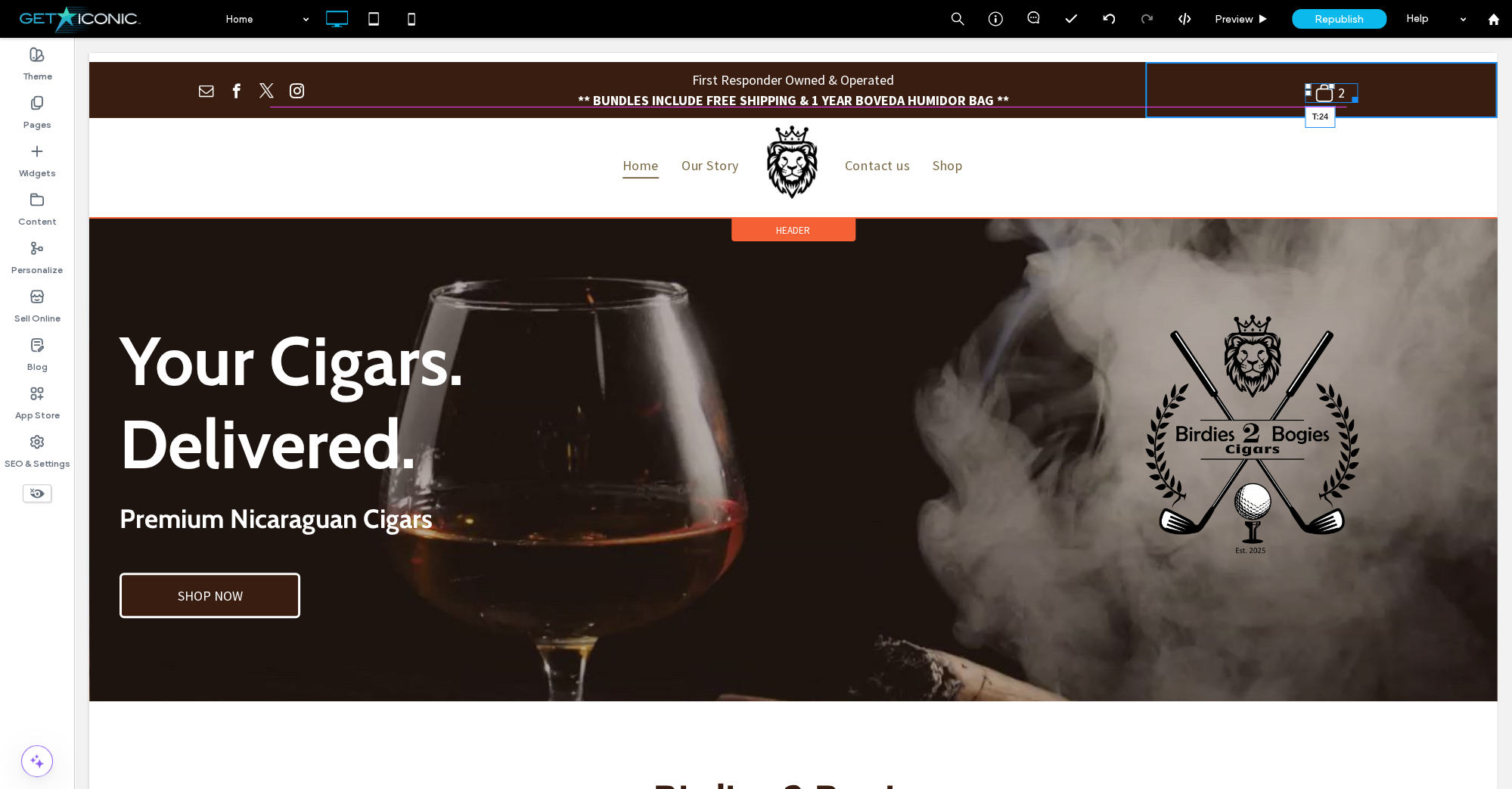
drag, startPoint x: 1329, startPoint y: 85, endPoint x: 1060, endPoint y: 271, distance: 327.0
click at [1330, 83] on div at bounding box center [1331, 87] width 6 height 6
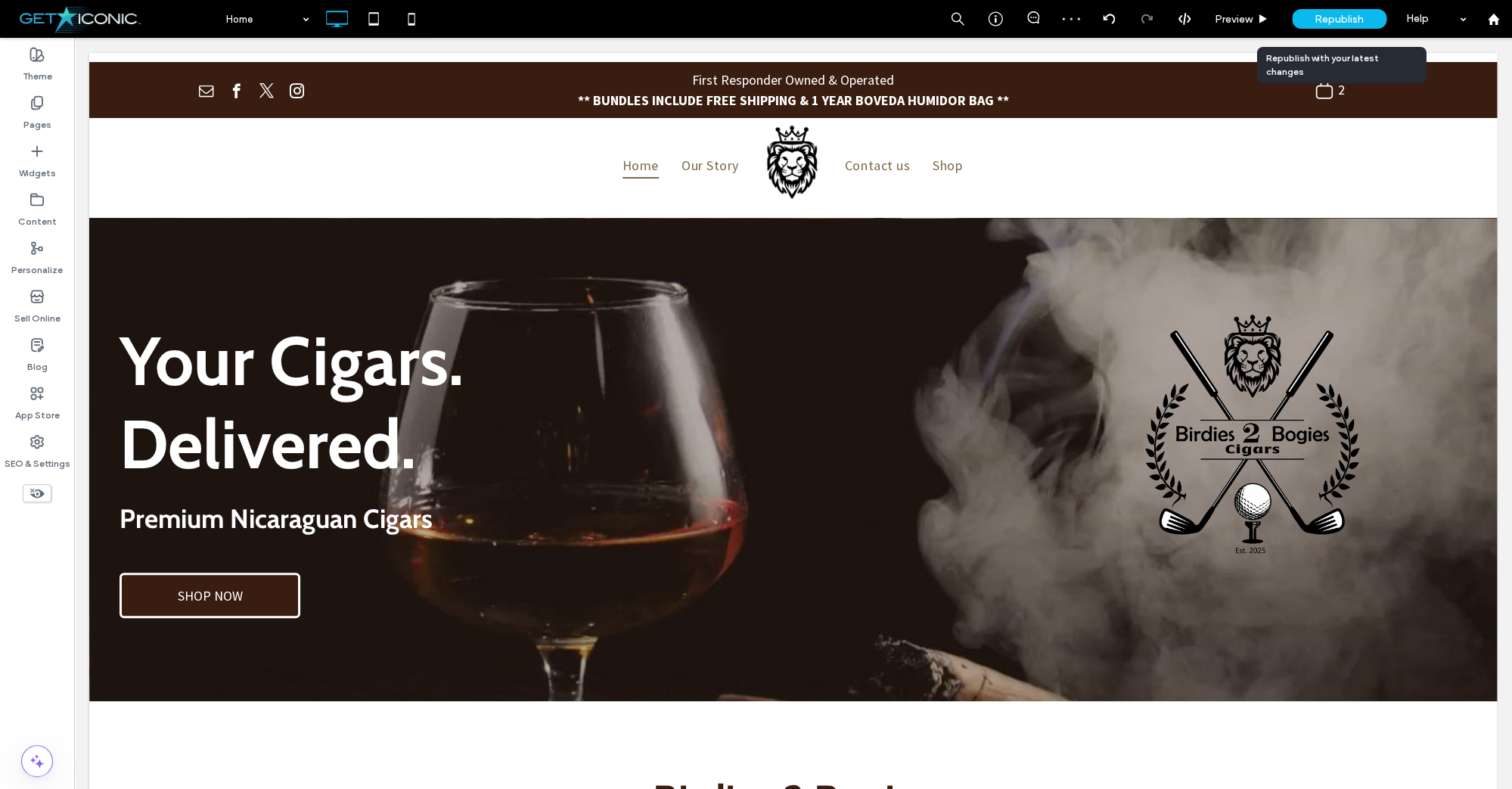
click at [1322, 18] on span "Republish" at bounding box center [1339, 19] width 49 height 13
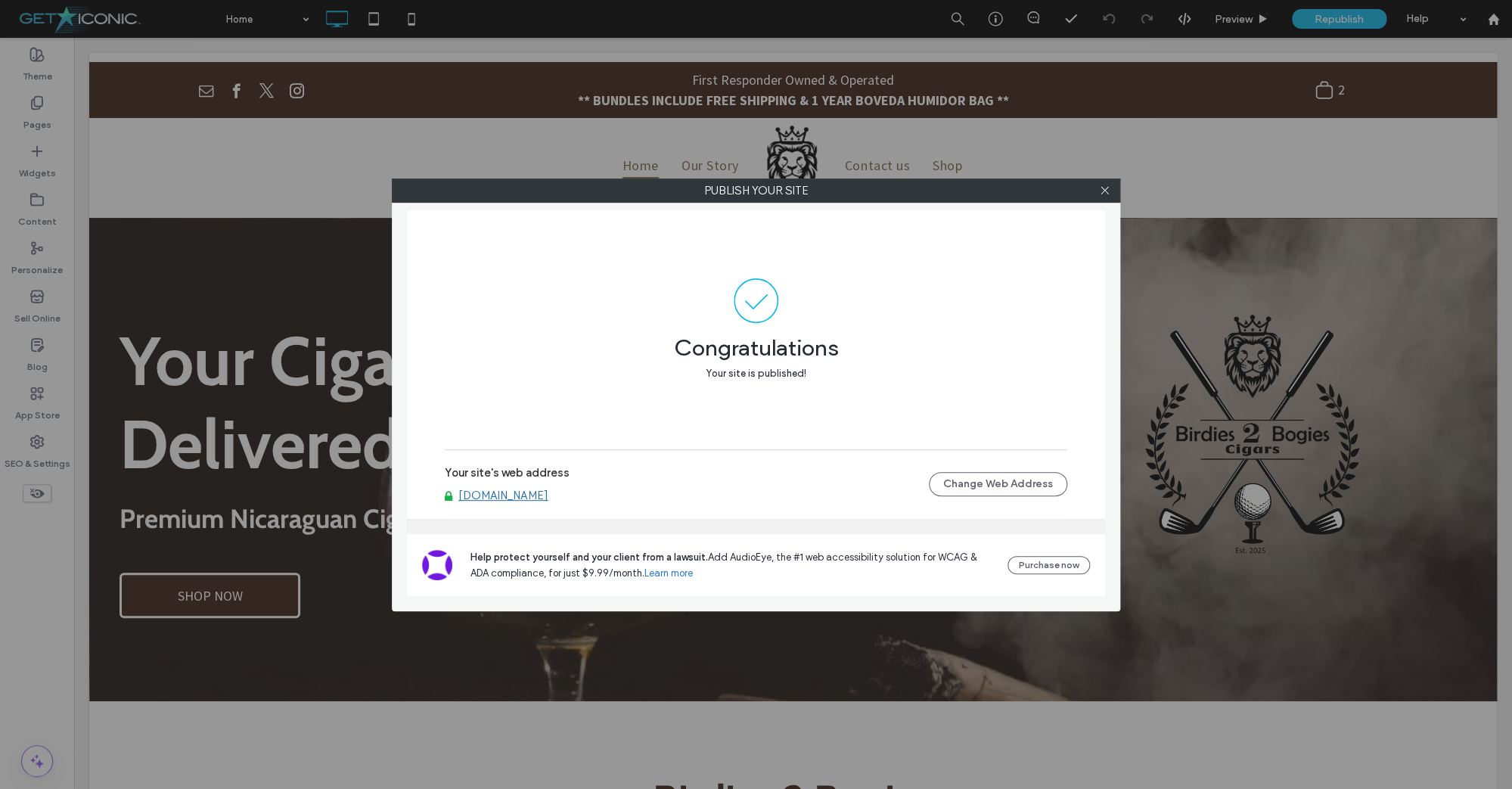
click at [912, 195] on label "Publish your site" at bounding box center [756, 191] width 726 height 23
click at [1105, 189] on icon at bounding box center [1104, 190] width 11 height 11
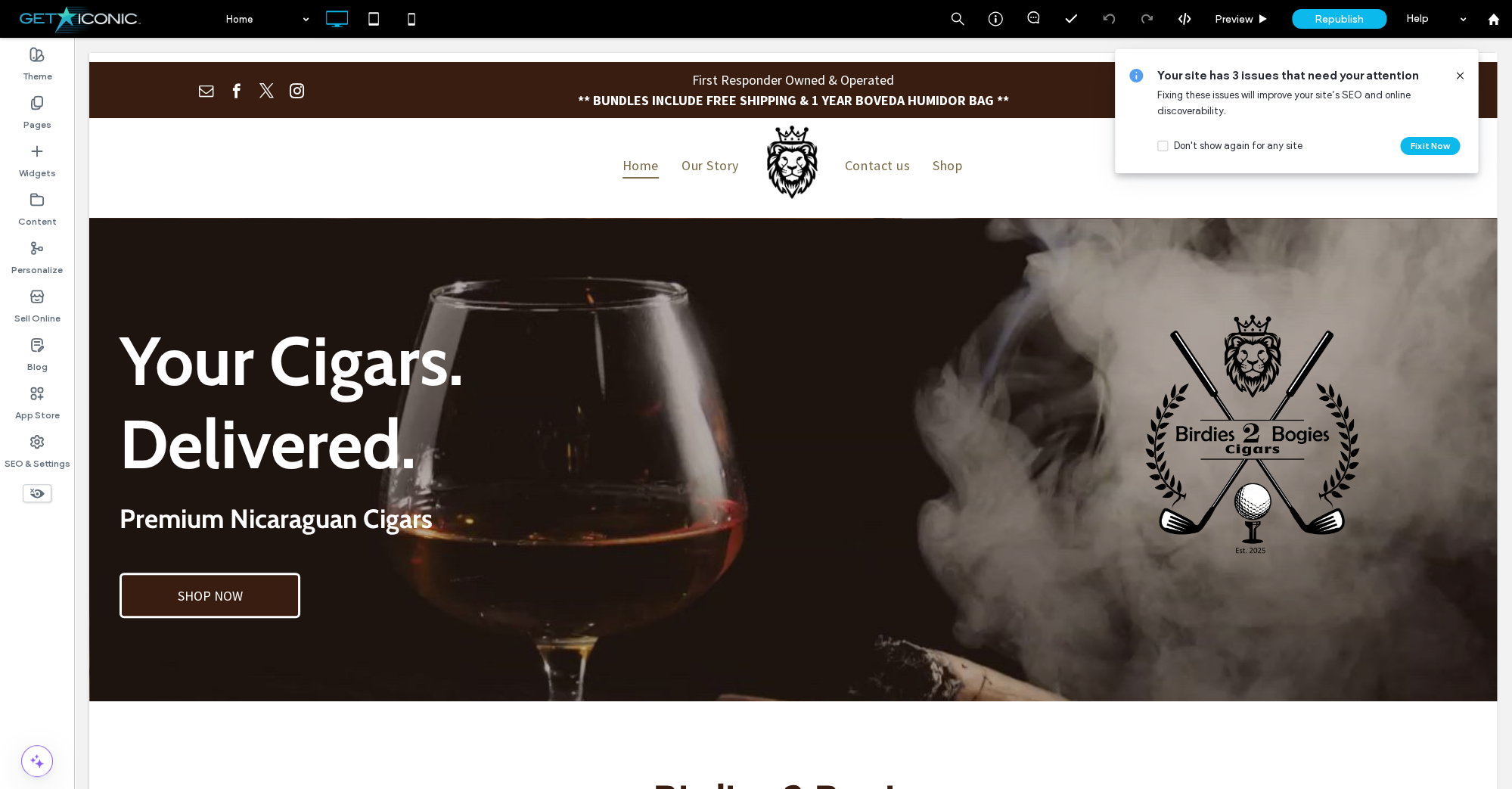
click at [1462, 76] on icon at bounding box center [1459, 75] width 12 height 12
